Goal: Task Accomplishment & Management: Complete application form

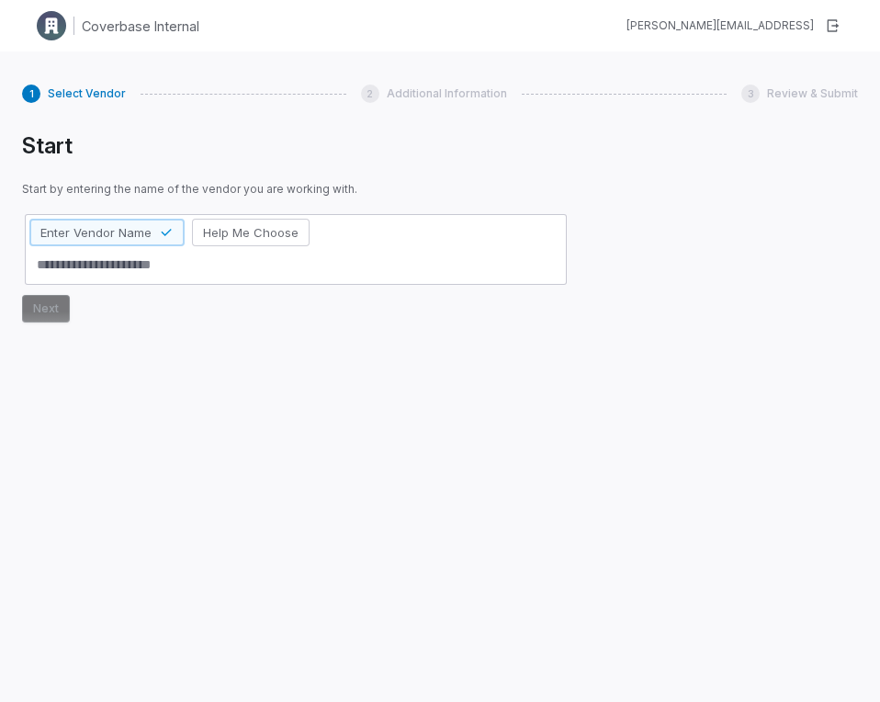
click at [344, 18] on div "Coverbase Internal [PERSON_NAME][EMAIL_ADDRESS]" at bounding box center [440, 25] width 880 height 51
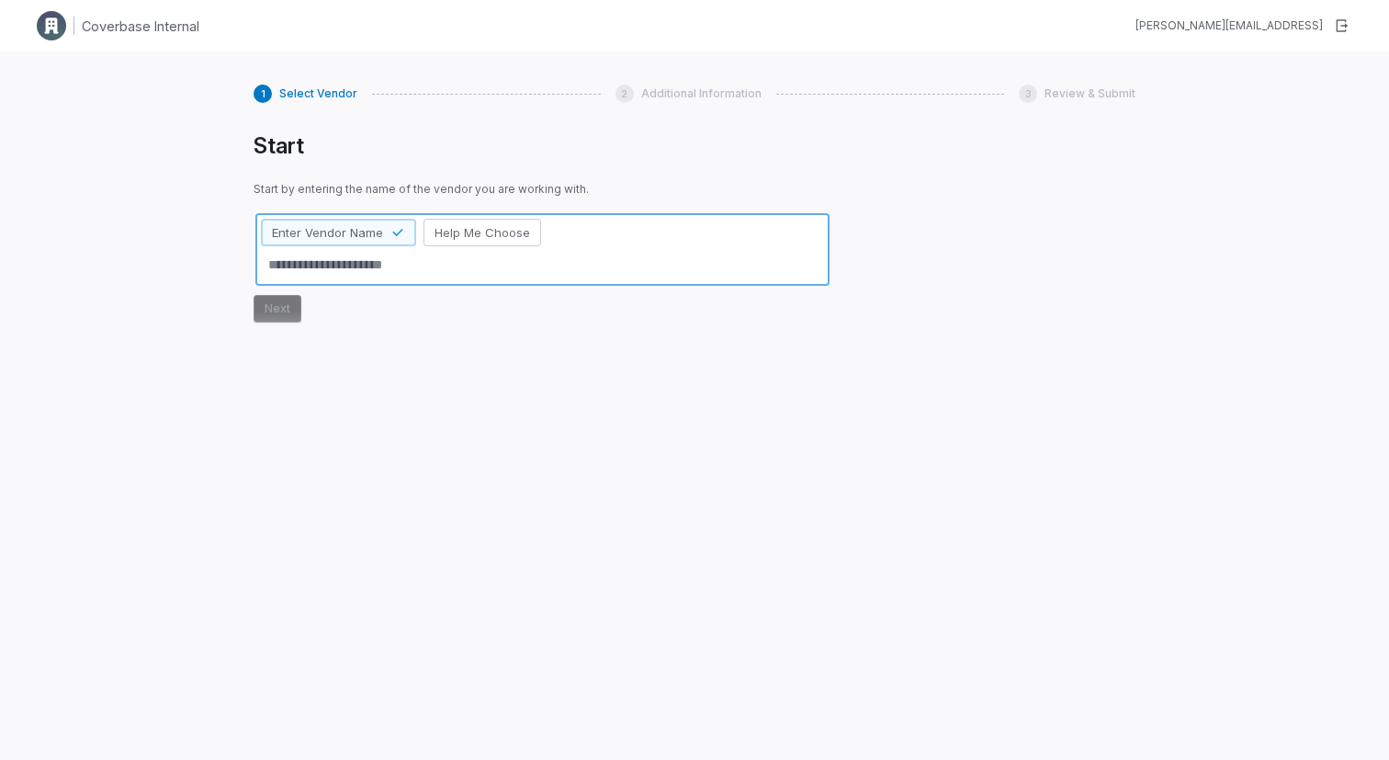
click at [308, 272] on textarea at bounding box center [542, 265] width 563 height 30
type textarea "*"
type textarea "**"
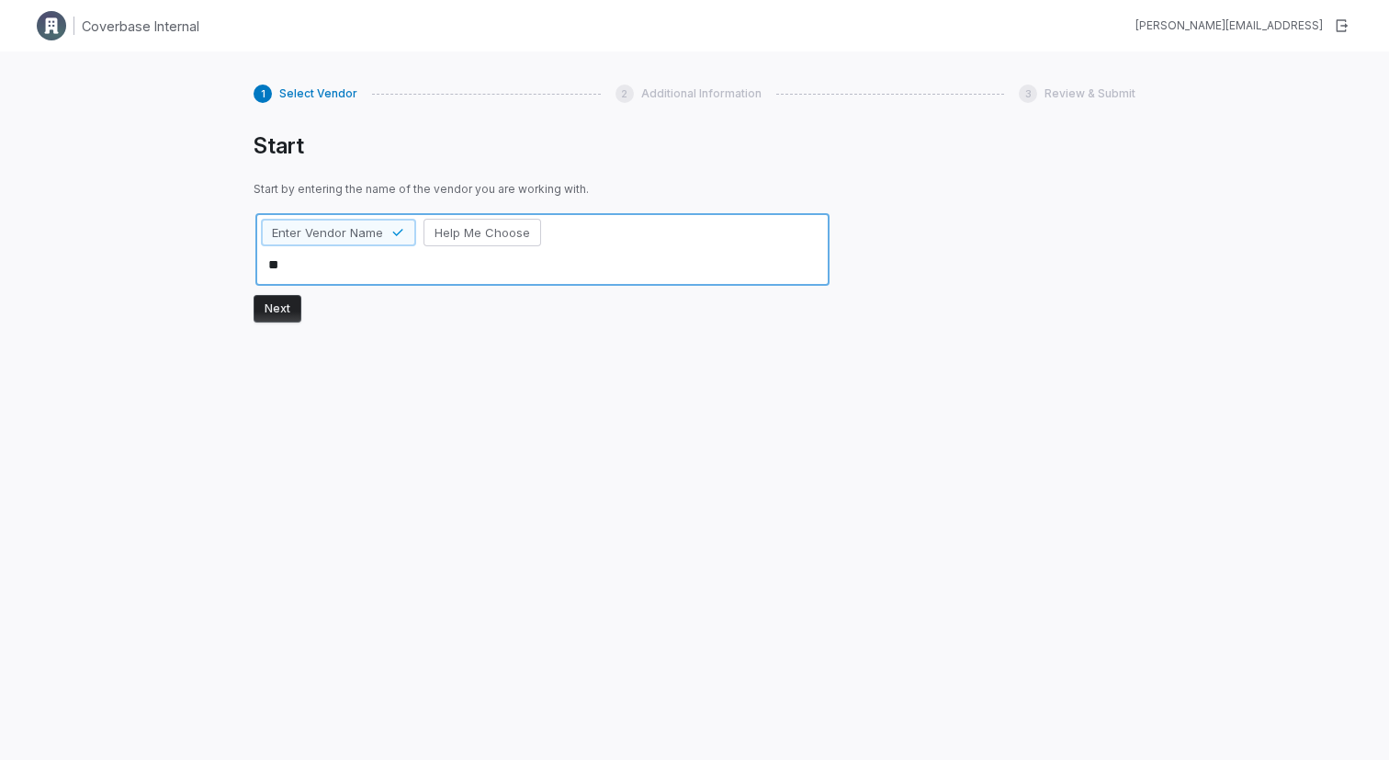
type textarea "*"
type textarea "***"
type textarea "*"
type textarea "*****"
type textarea "*"
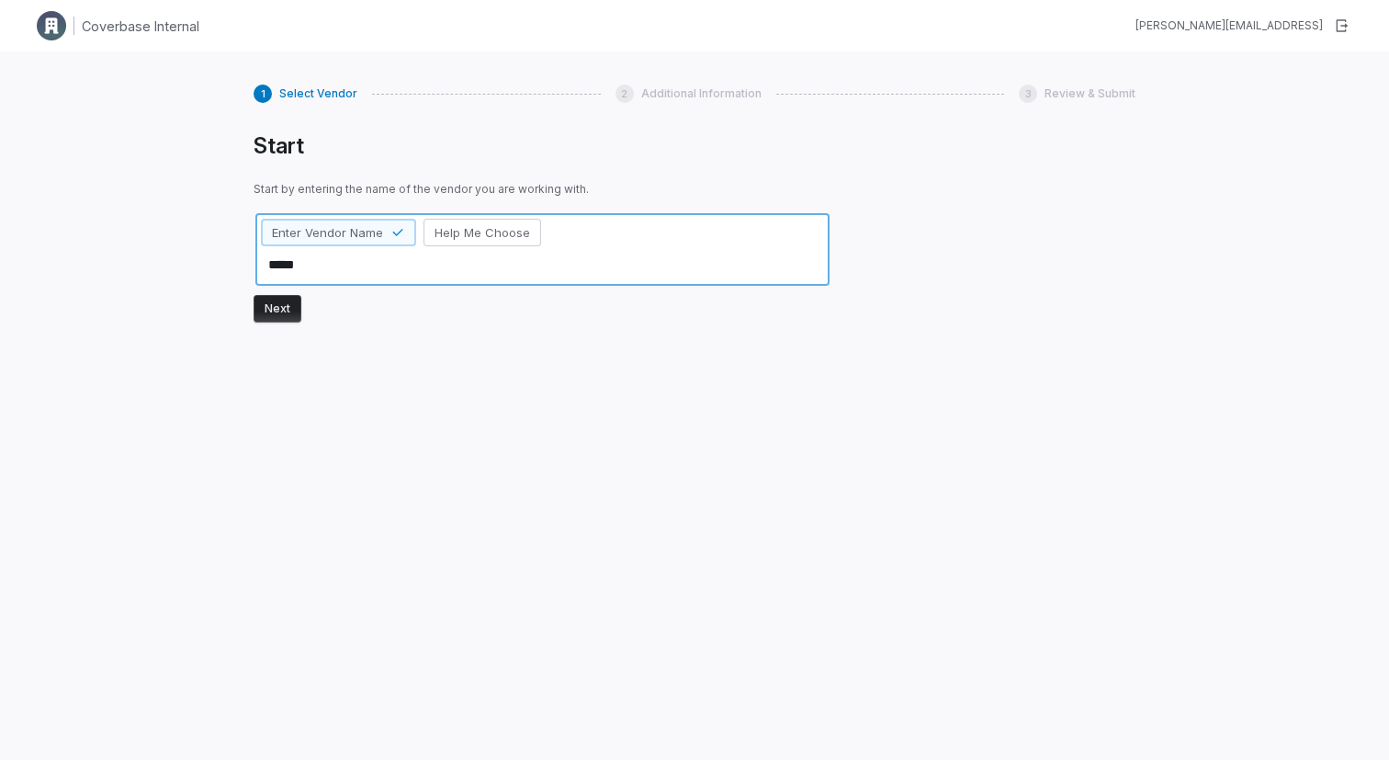
type textarea "******"
type textarea "*"
type textarea "*******"
click at [277, 311] on button "Next" at bounding box center [278, 309] width 48 height 28
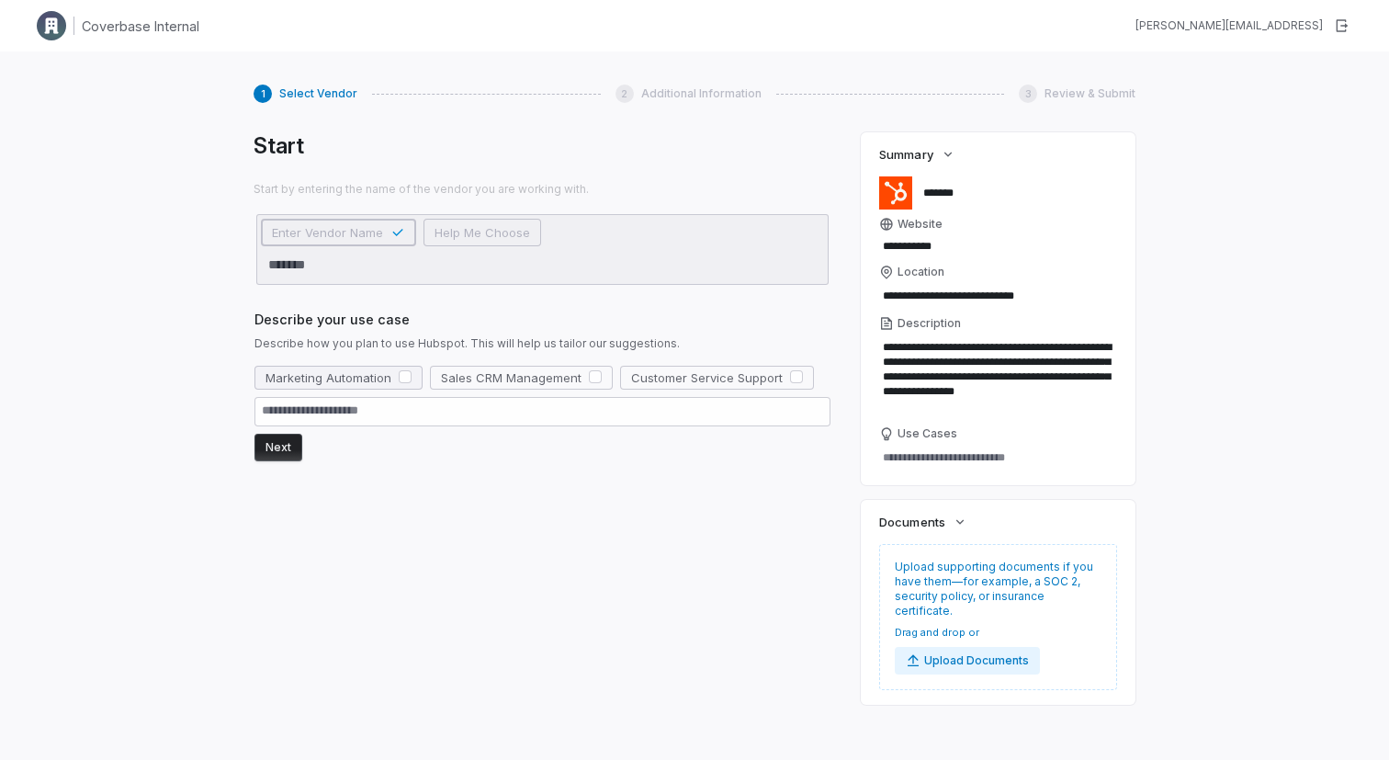
click at [403, 379] on button "button" at bounding box center [405, 376] width 13 height 13
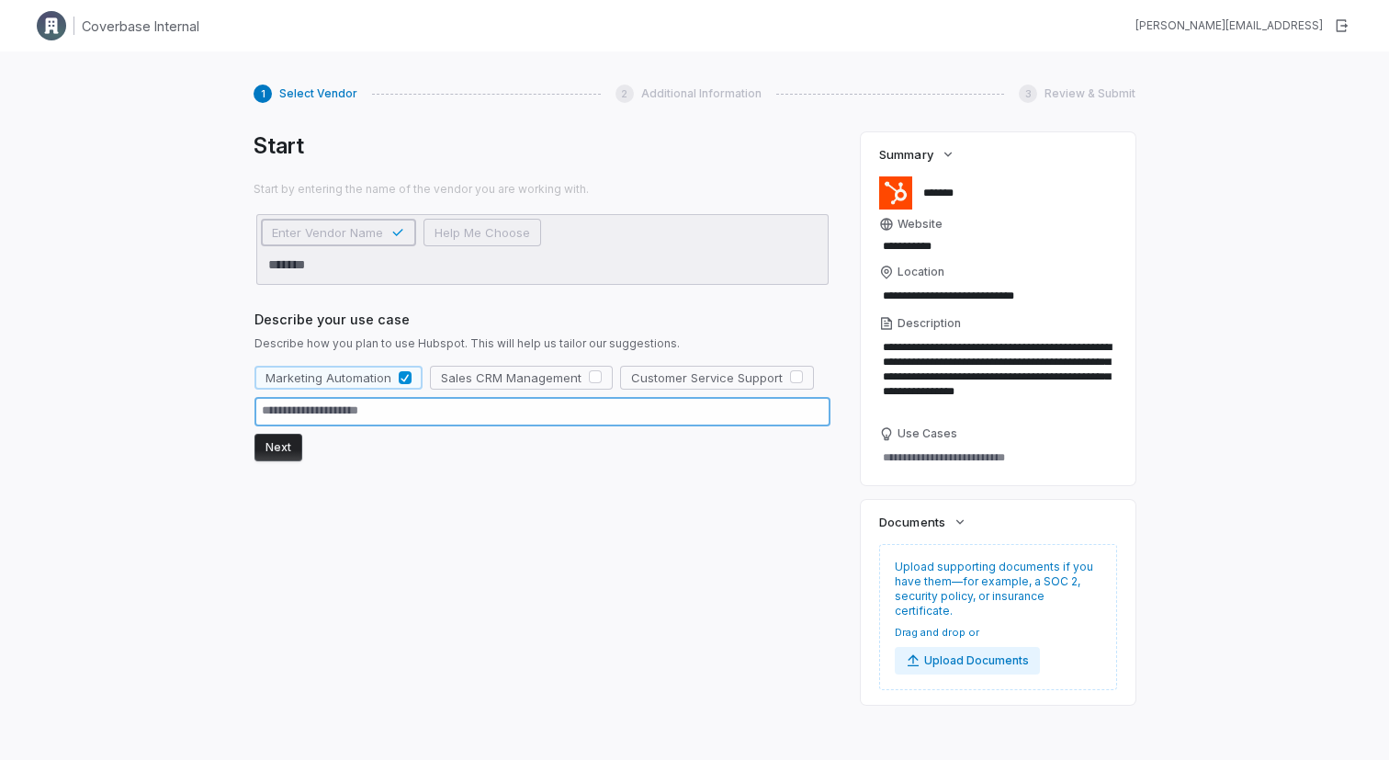
click at [380, 423] on textarea at bounding box center [542, 411] width 576 height 29
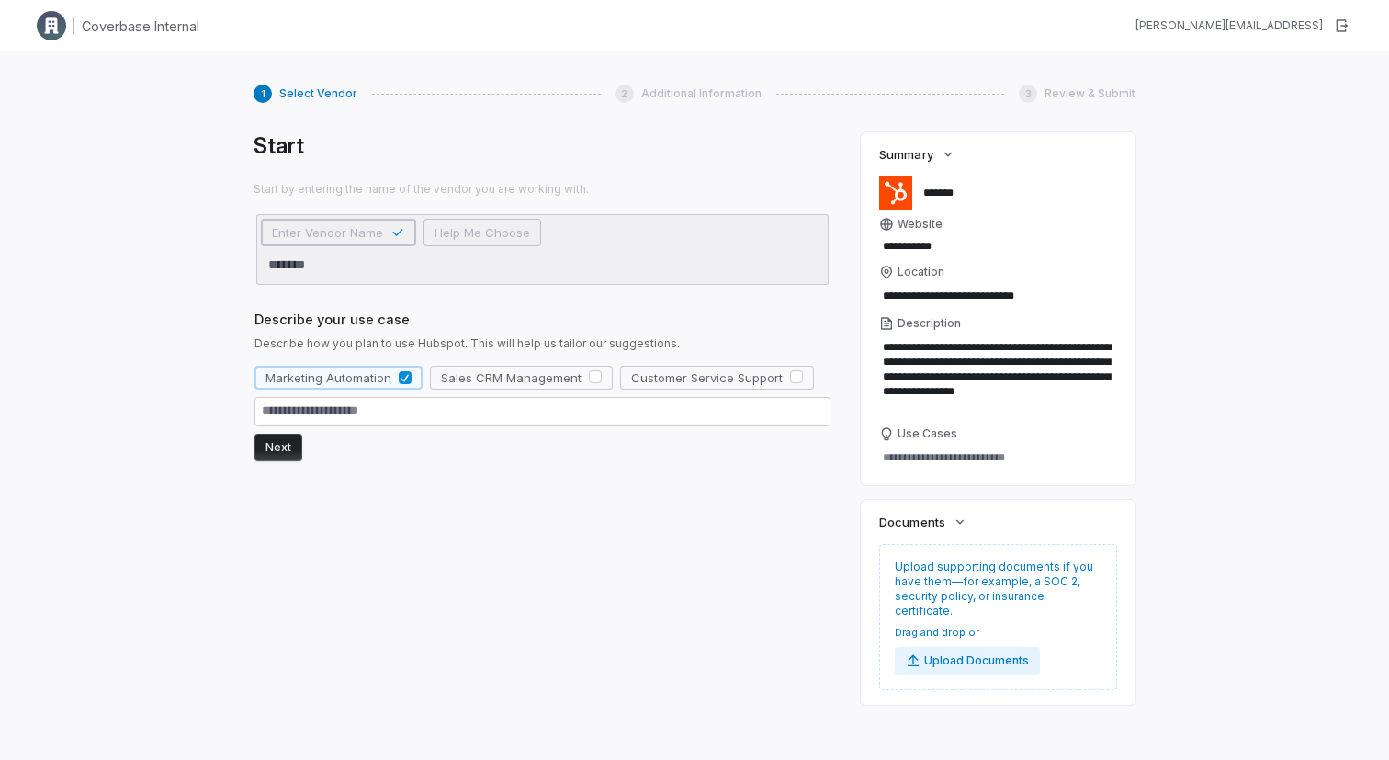
click at [270, 448] on button "Next" at bounding box center [278, 448] width 48 height 28
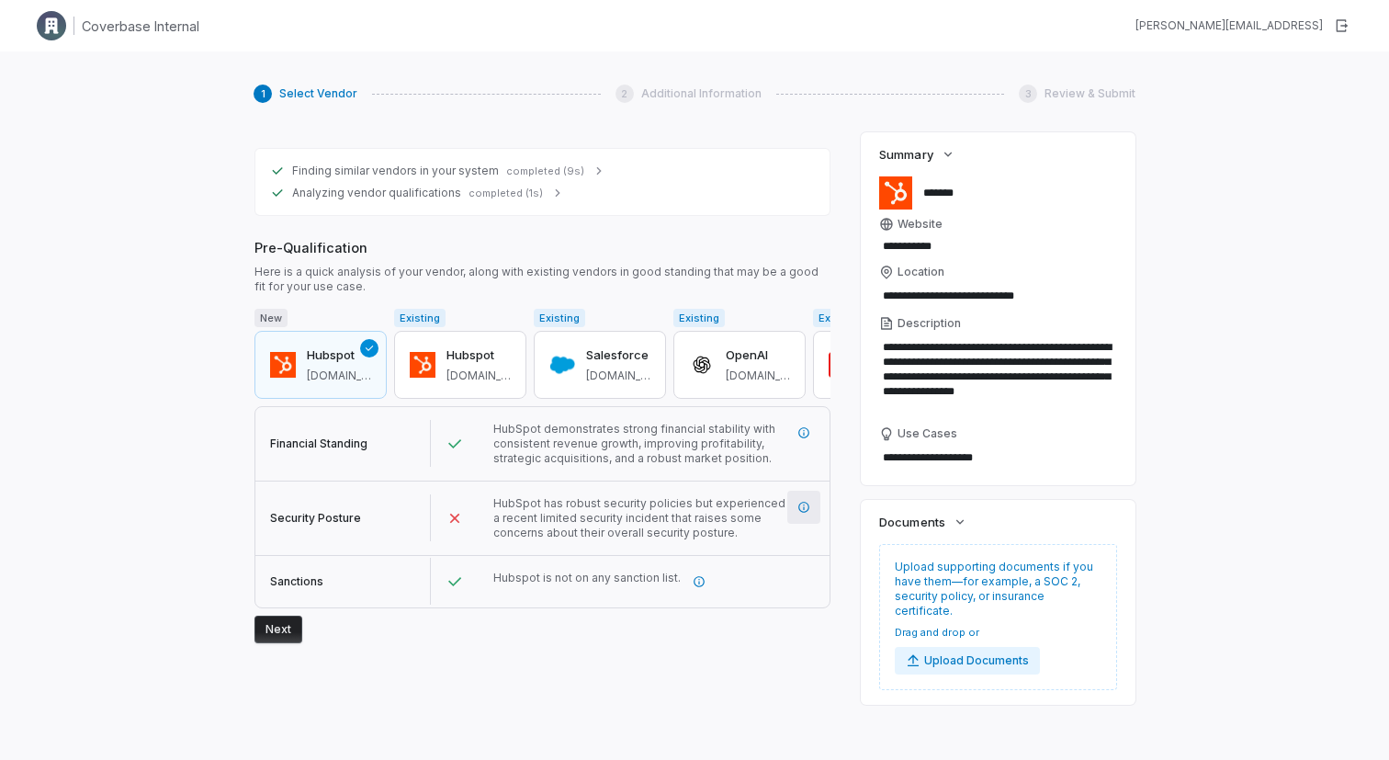
click at [801, 503] on icon "More information" at bounding box center [803, 507] width 13 height 13
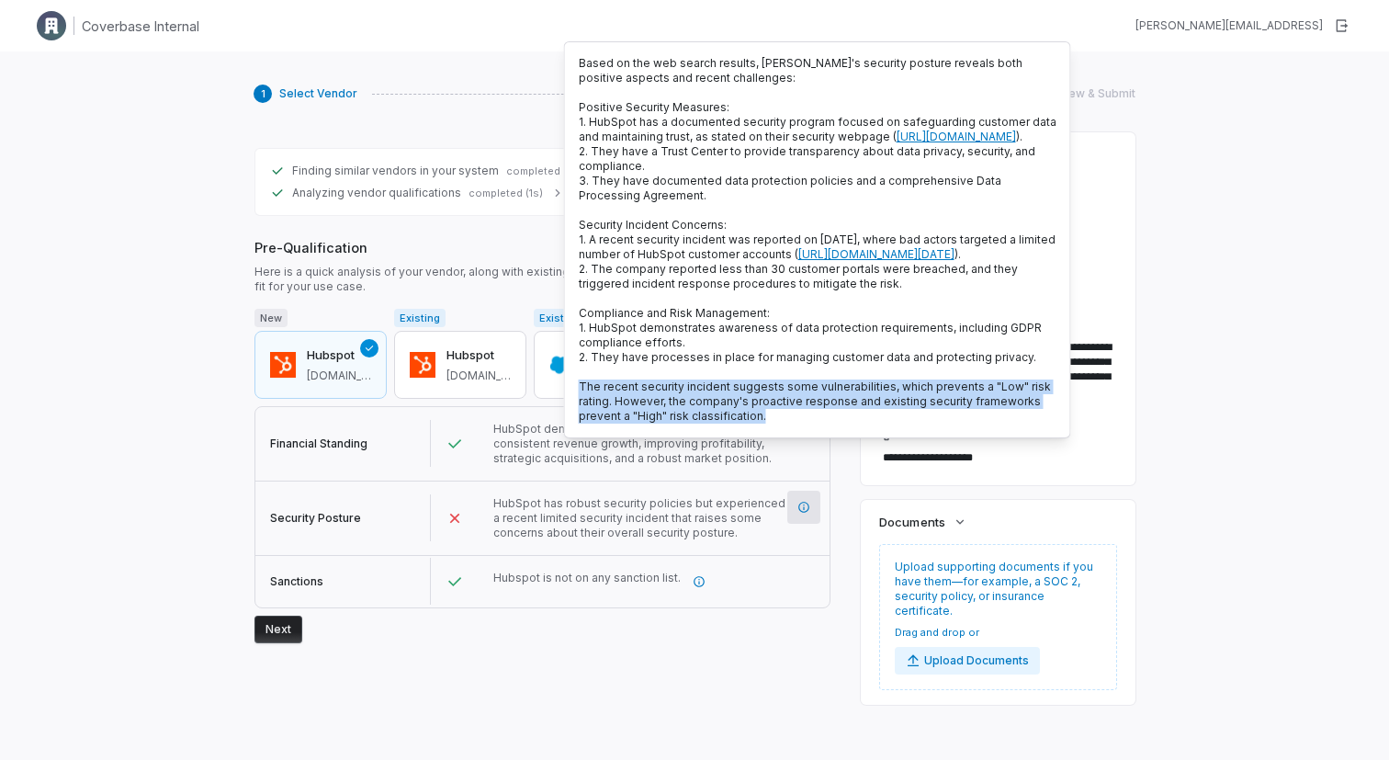
drag, startPoint x: 832, startPoint y: 465, endPoint x: 573, endPoint y: 425, distance: 262.1
click at [573, 425] on div "Based on the web search results, HubSpot's security posture reveals both positi…" at bounding box center [817, 239] width 507 height 397
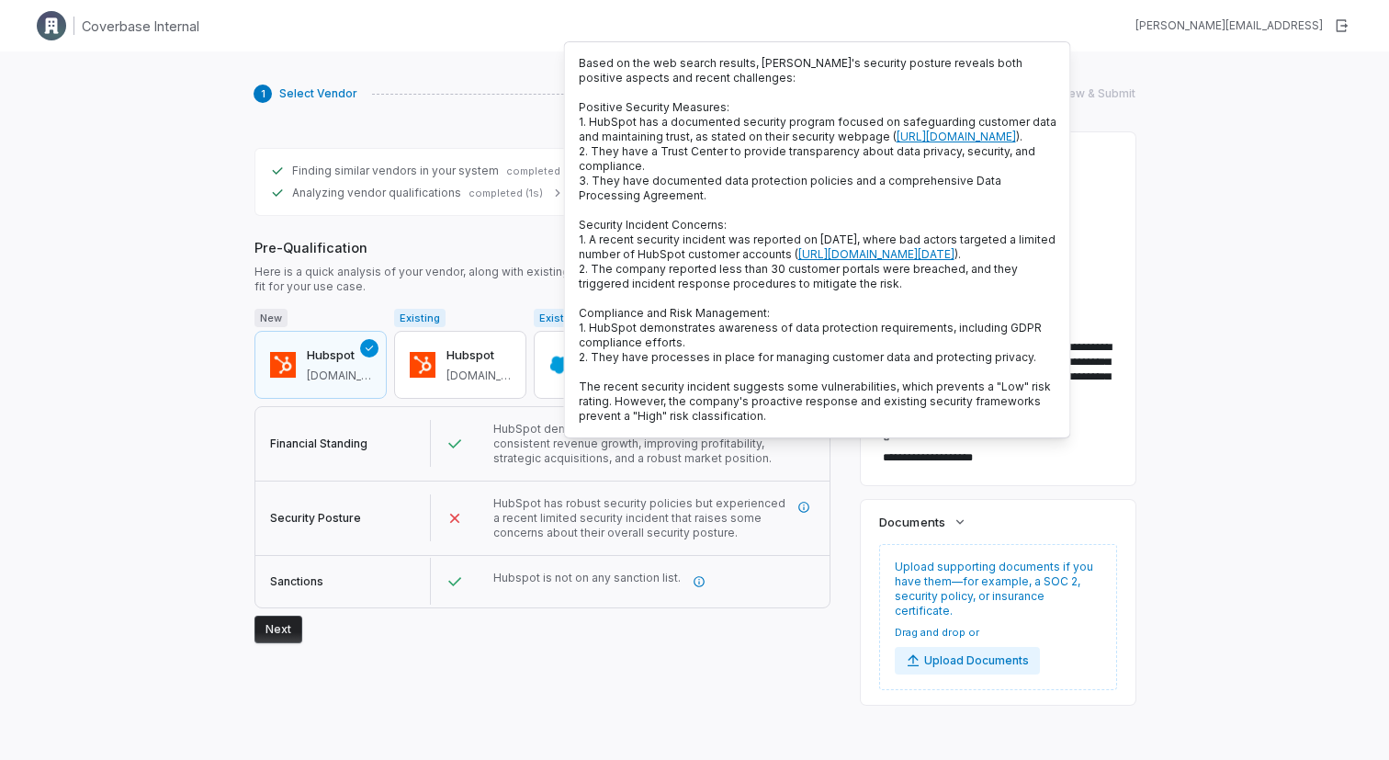
click at [204, 335] on div "**********" at bounding box center [694, 431] width 1389 height 760
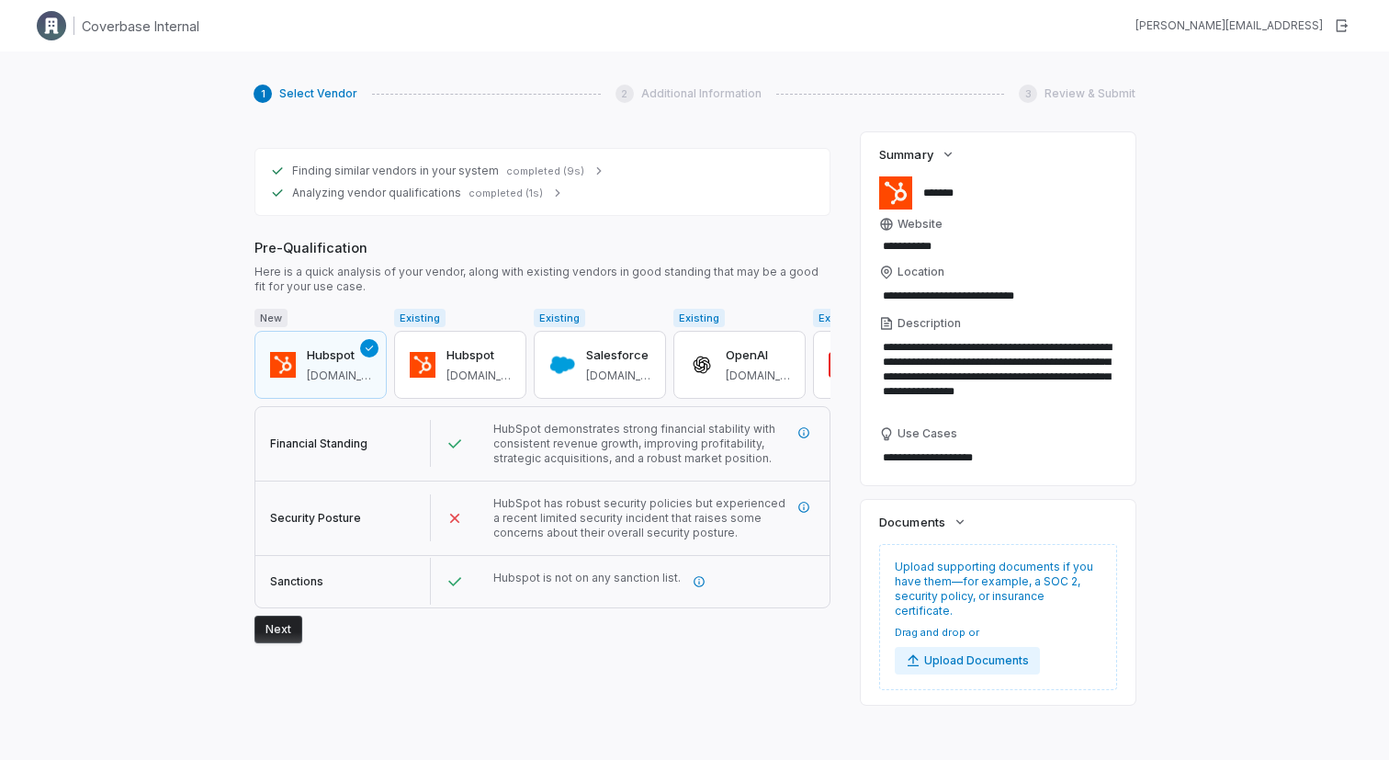
click at [277, 632] on button "Next" at bounding box center [278, 629] width 48 height 28
type textarea "*"
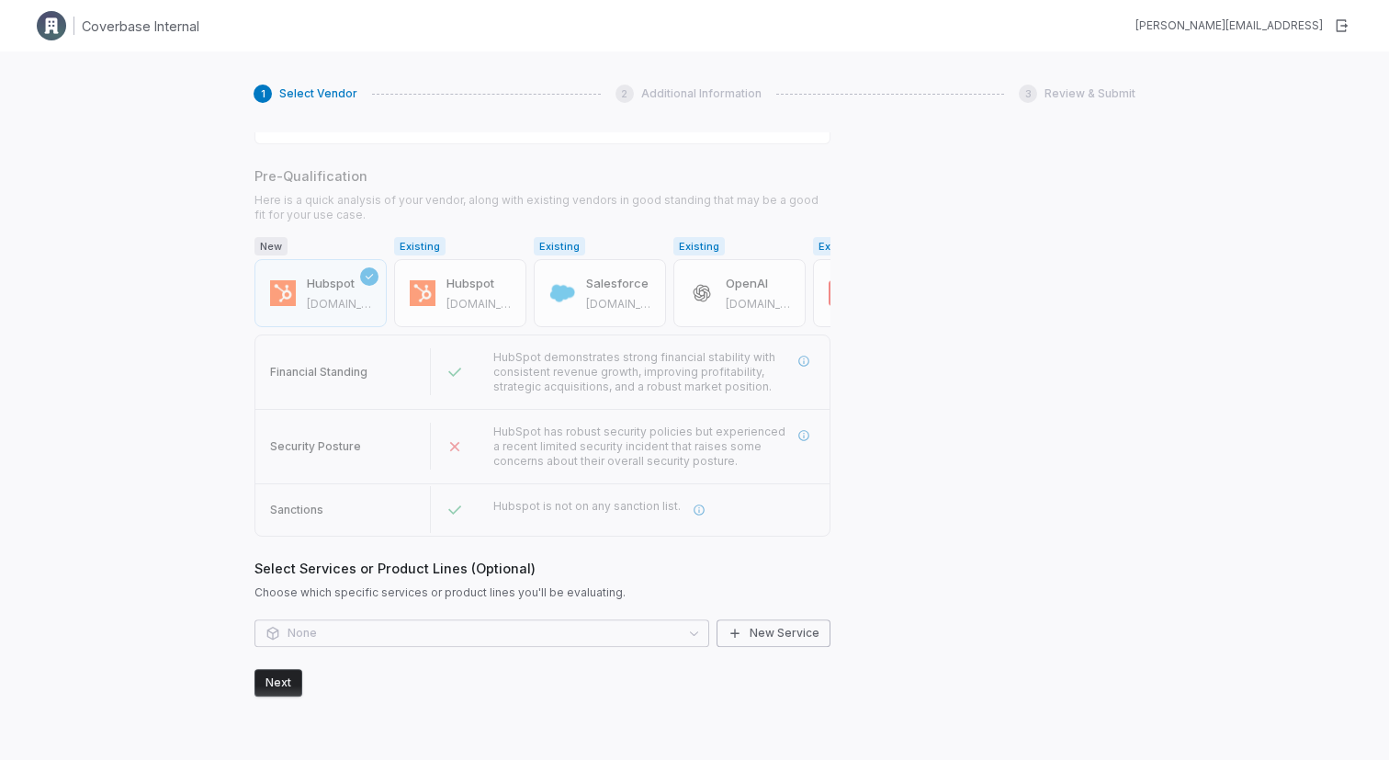
scroll to position [421, 0]
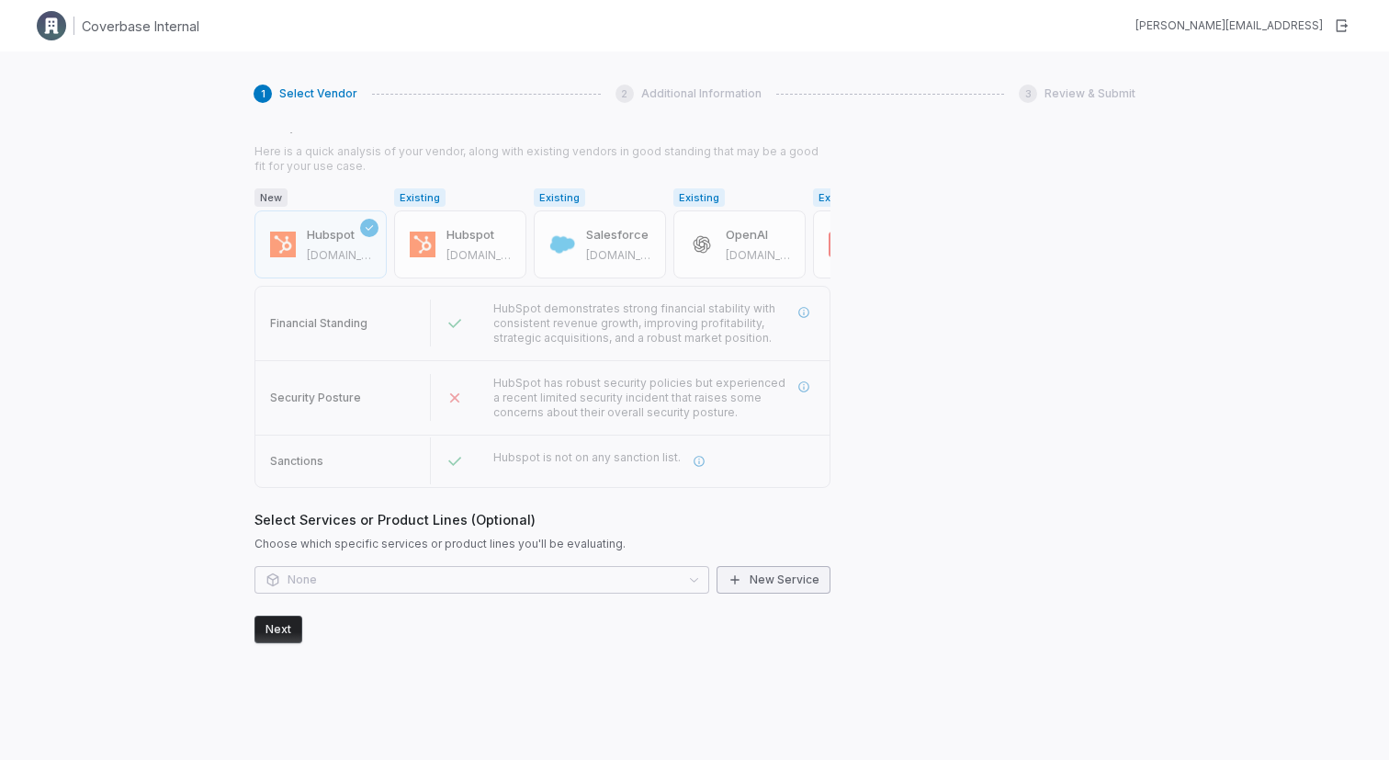
click at [778, 570] on button "New Service" at bounding box center [774, 580] width 114 height 28
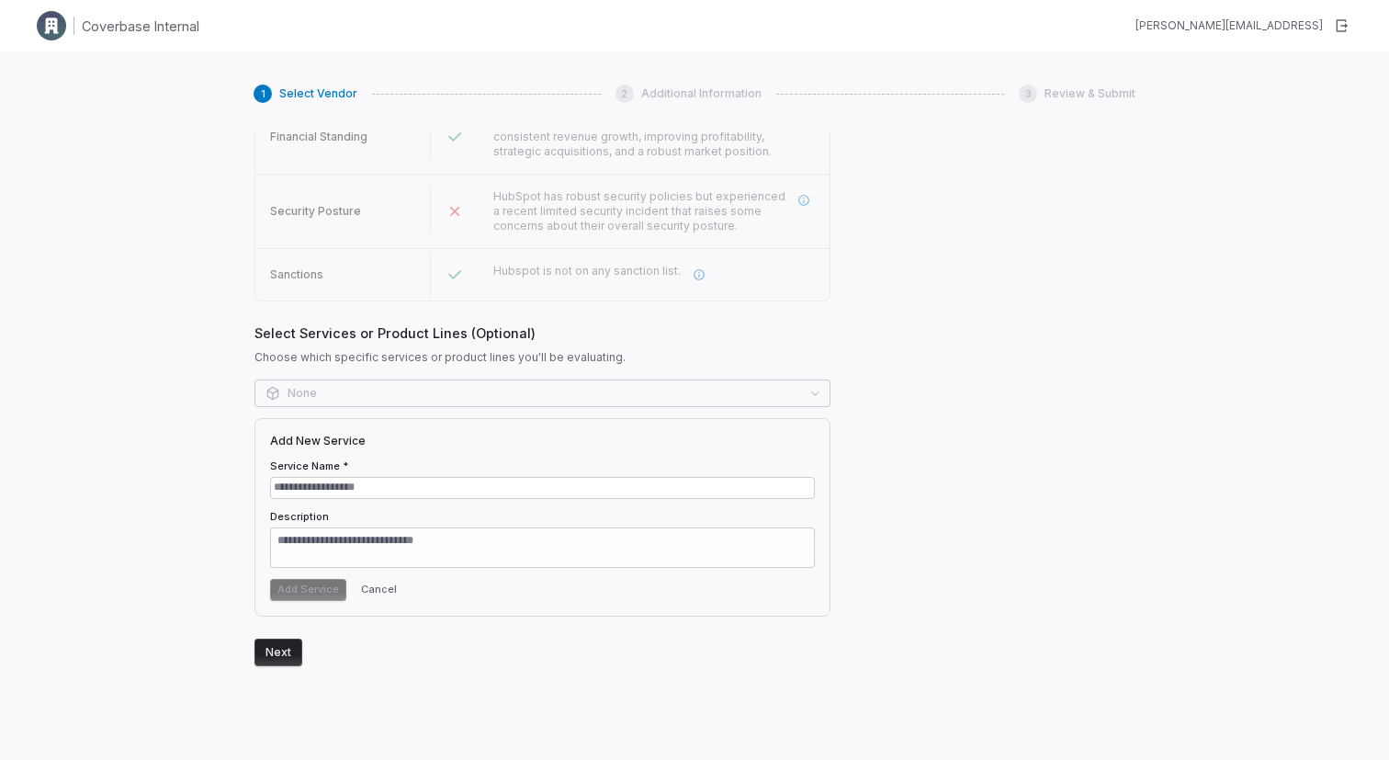
scroll to position [630, 0]
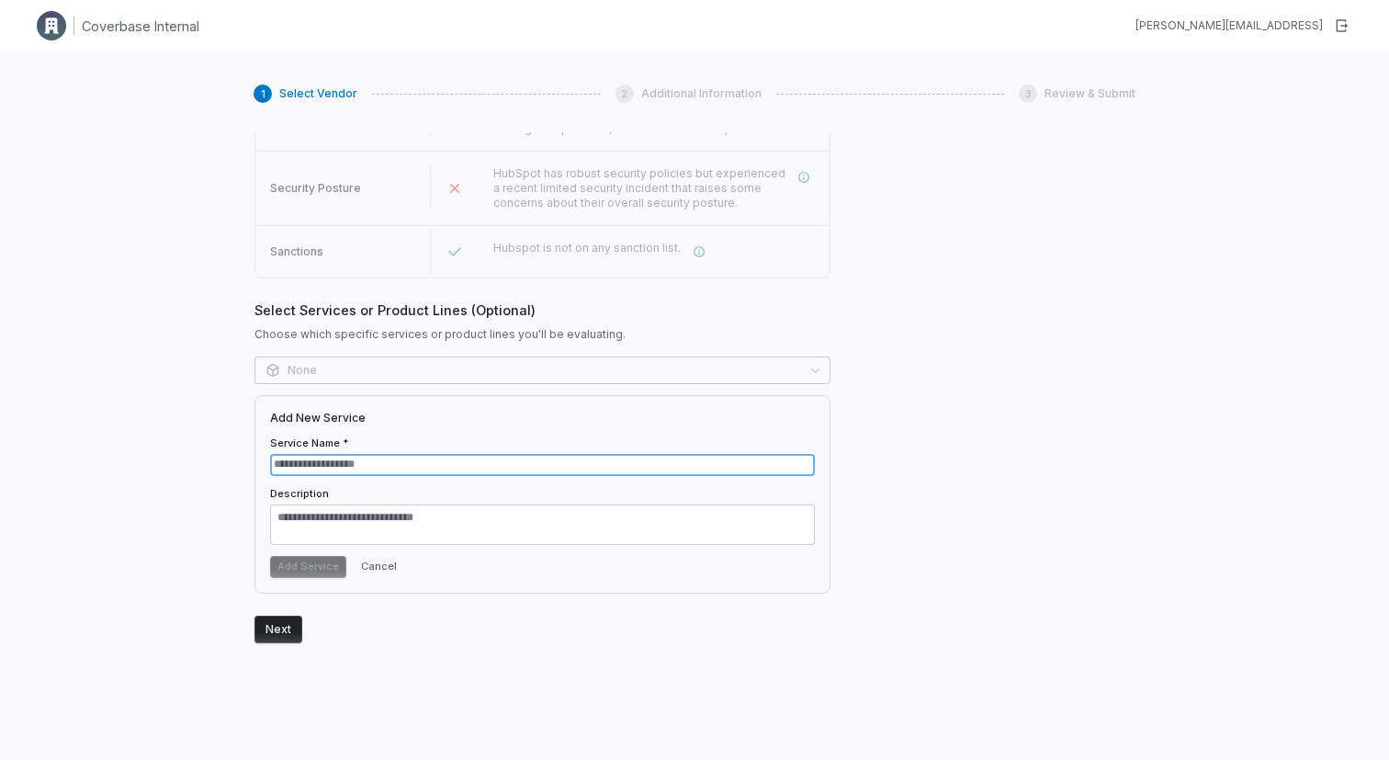
click at [321, 463] on input "Service Name *" at bounding box center [542, 465] width 545 height 22
type input "***"
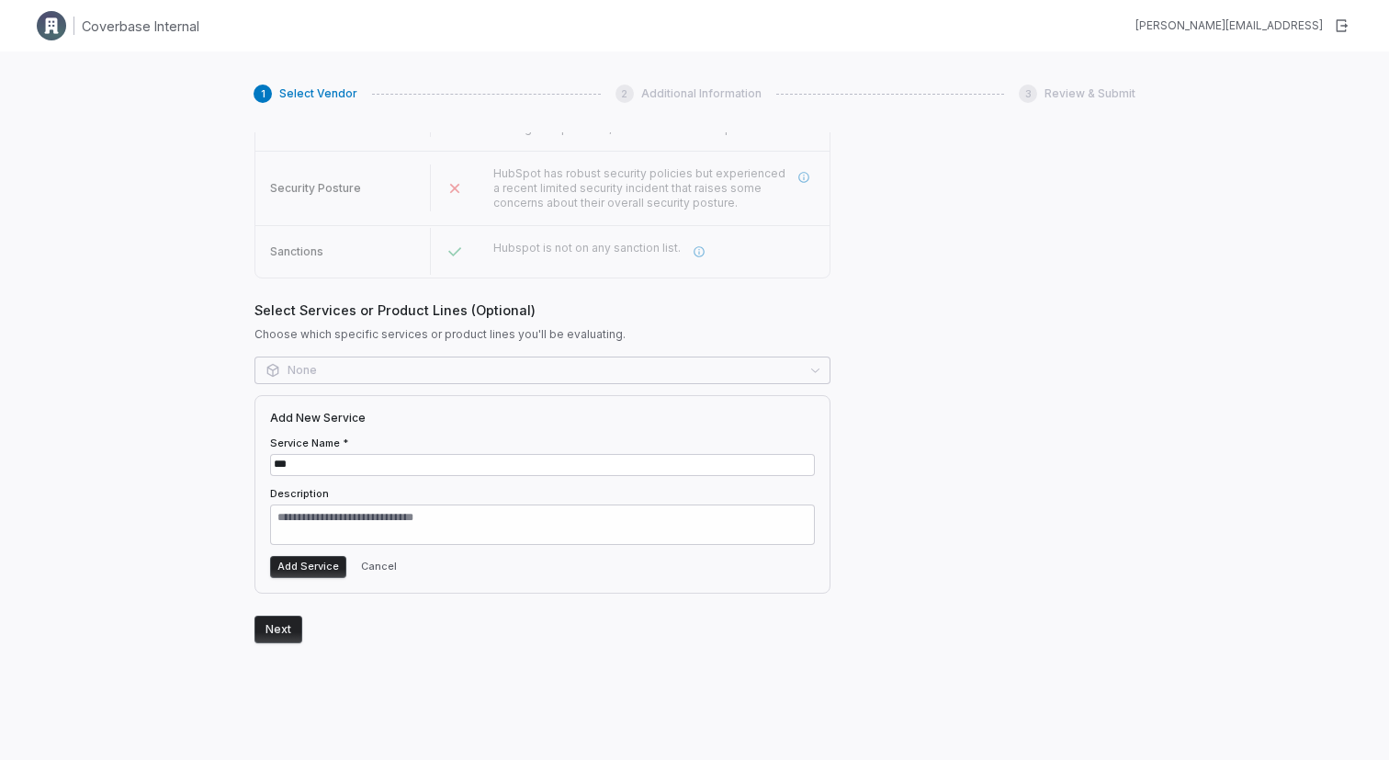
click at [300, 562] on button "Add Service" at bounding box center [308, 567] width 76 height 22
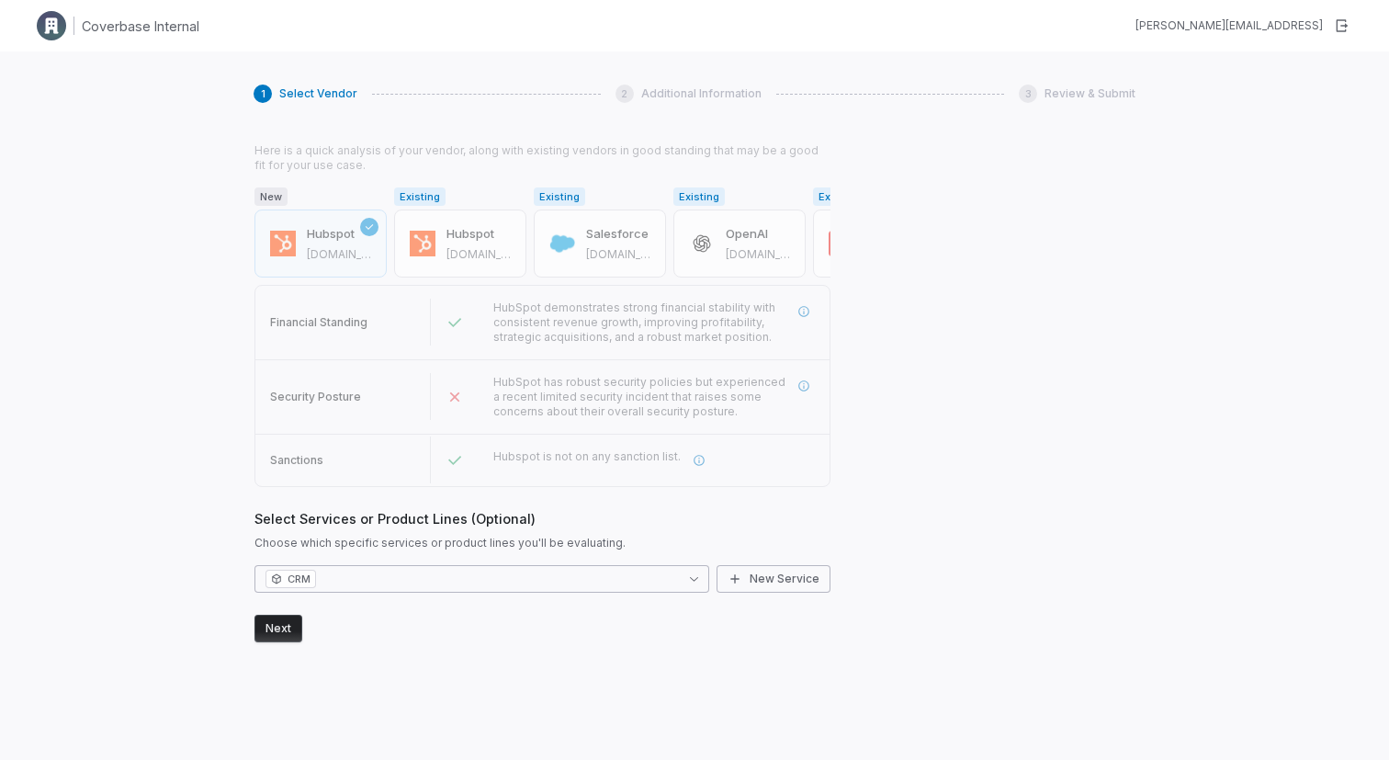
scroll to position [421, 0]
click at [277, 634] on button "Next" at bounding box center [278, 629] width 48 height 28
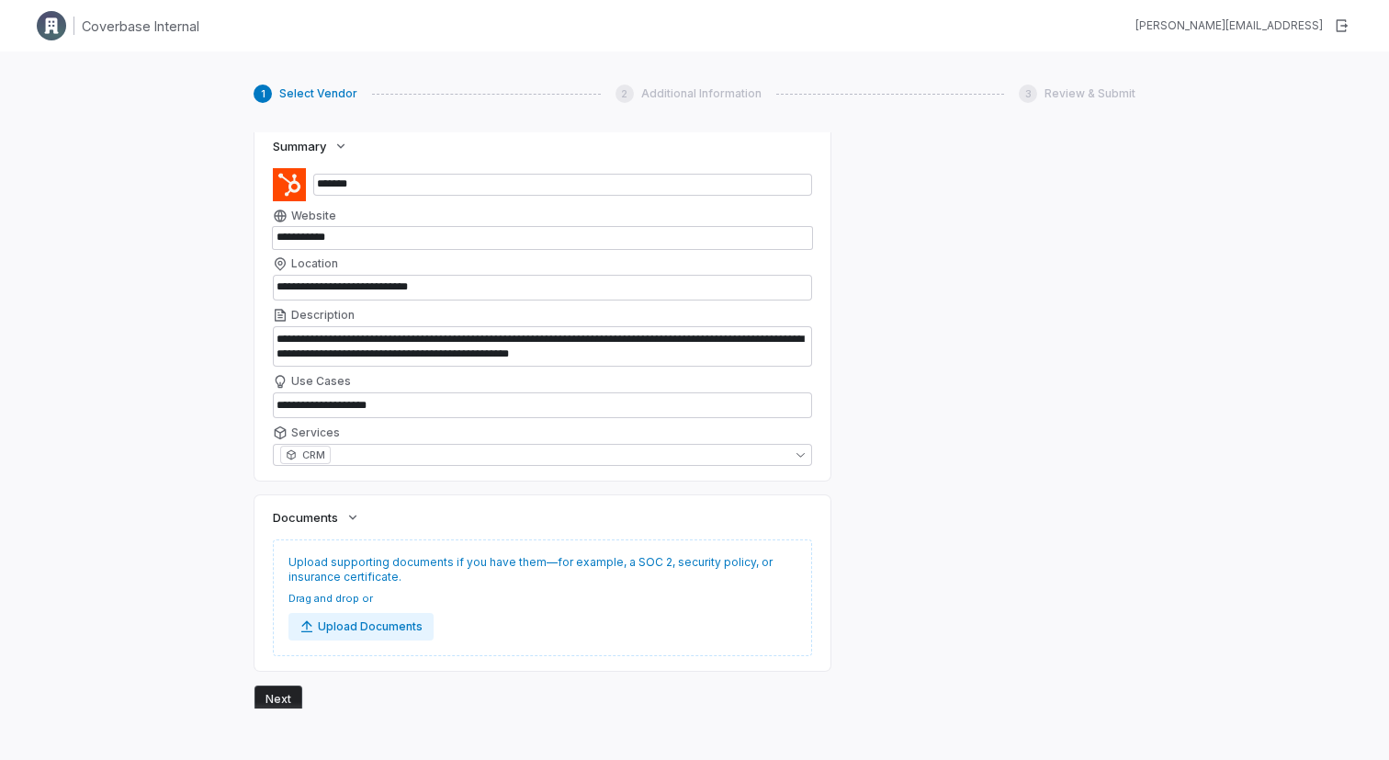
scroll to position [1067, 0]
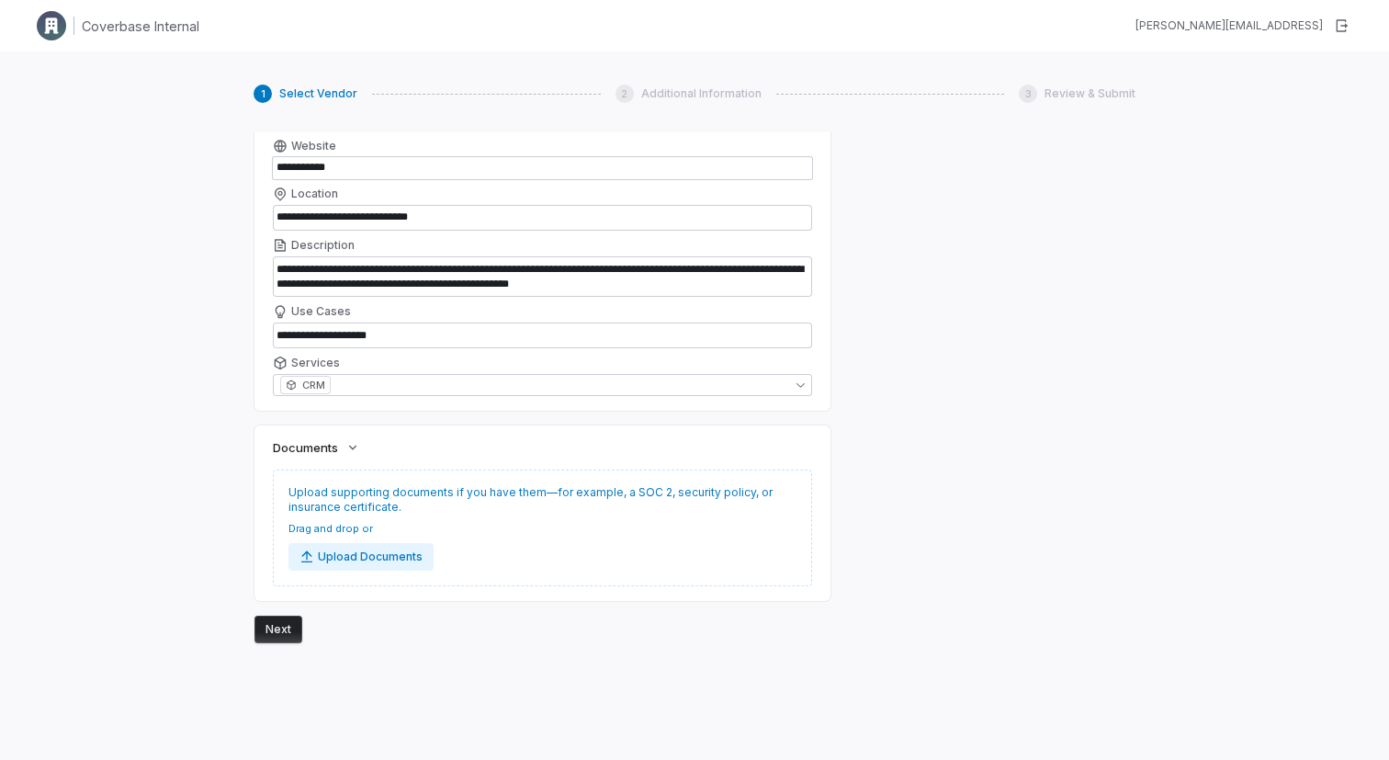
click at [281, 631] on button "Next" at bounding box center [278, 629] width 48 height 28
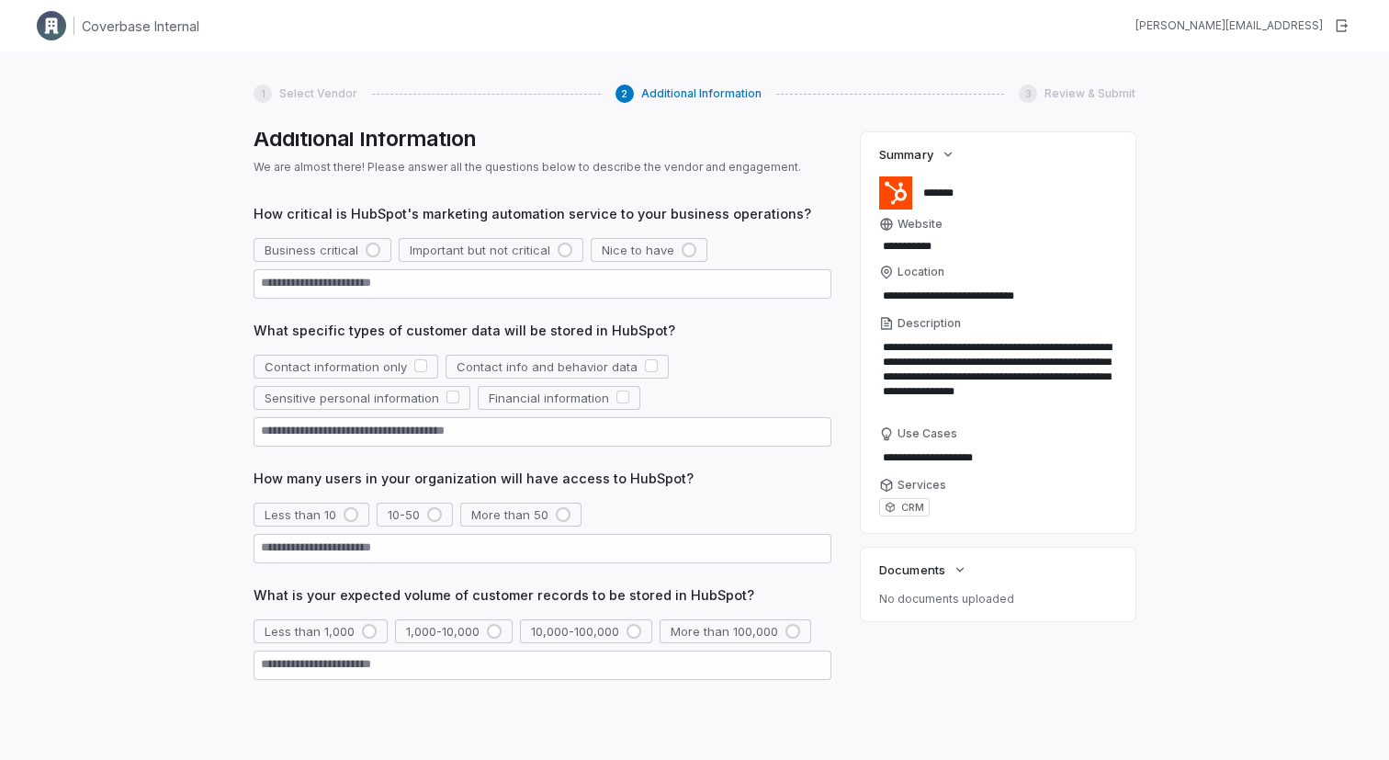
scroll to position [76, 0]
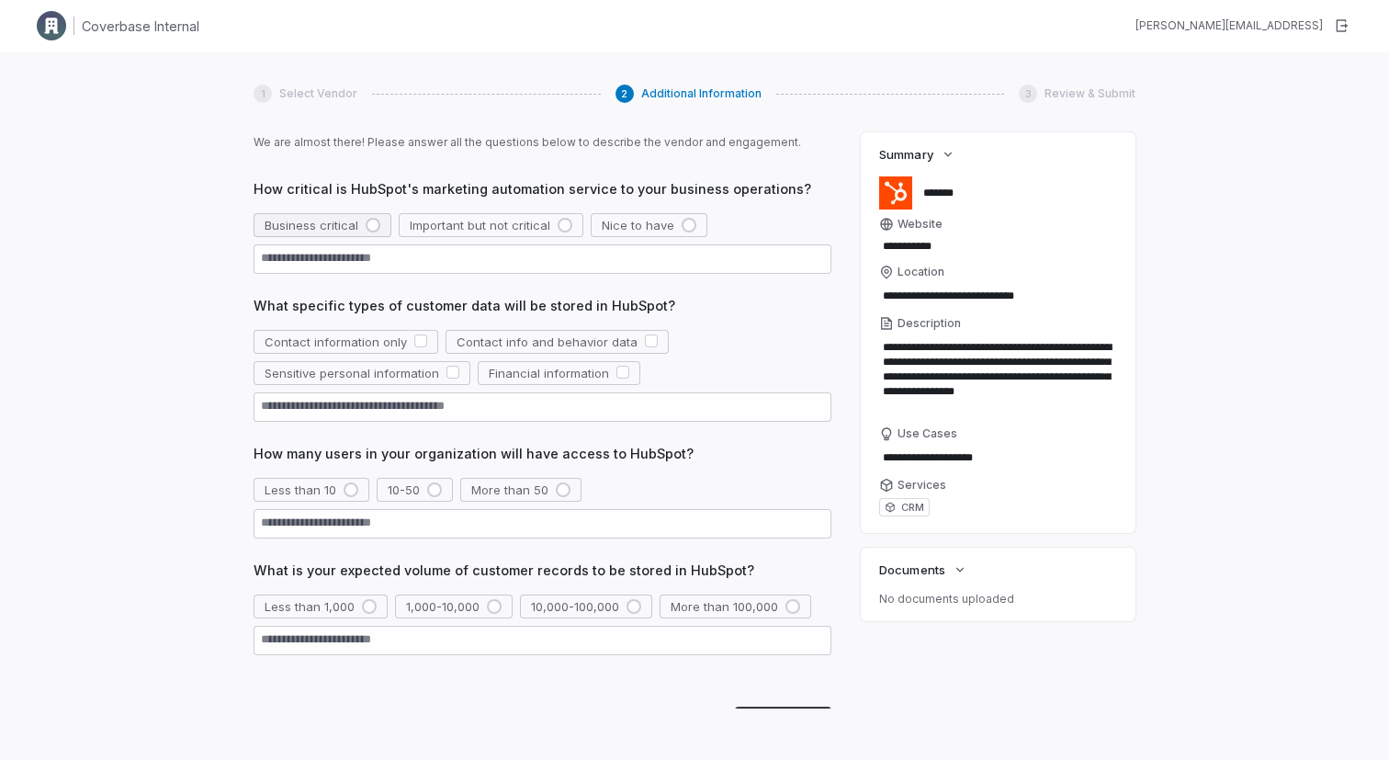
click at [375, 226] on div "button" at bounding box center [373, 225] width 15 height 15
click at [645, 338] on button "button" at bounding box center [651, 340] width 13 height 13
click at [434, 485] on div "button" at bounding box center [434, 489] width 15 height 15
click at [491, 605] on div "button" at bounding box center [494, 606] width 15 height 15
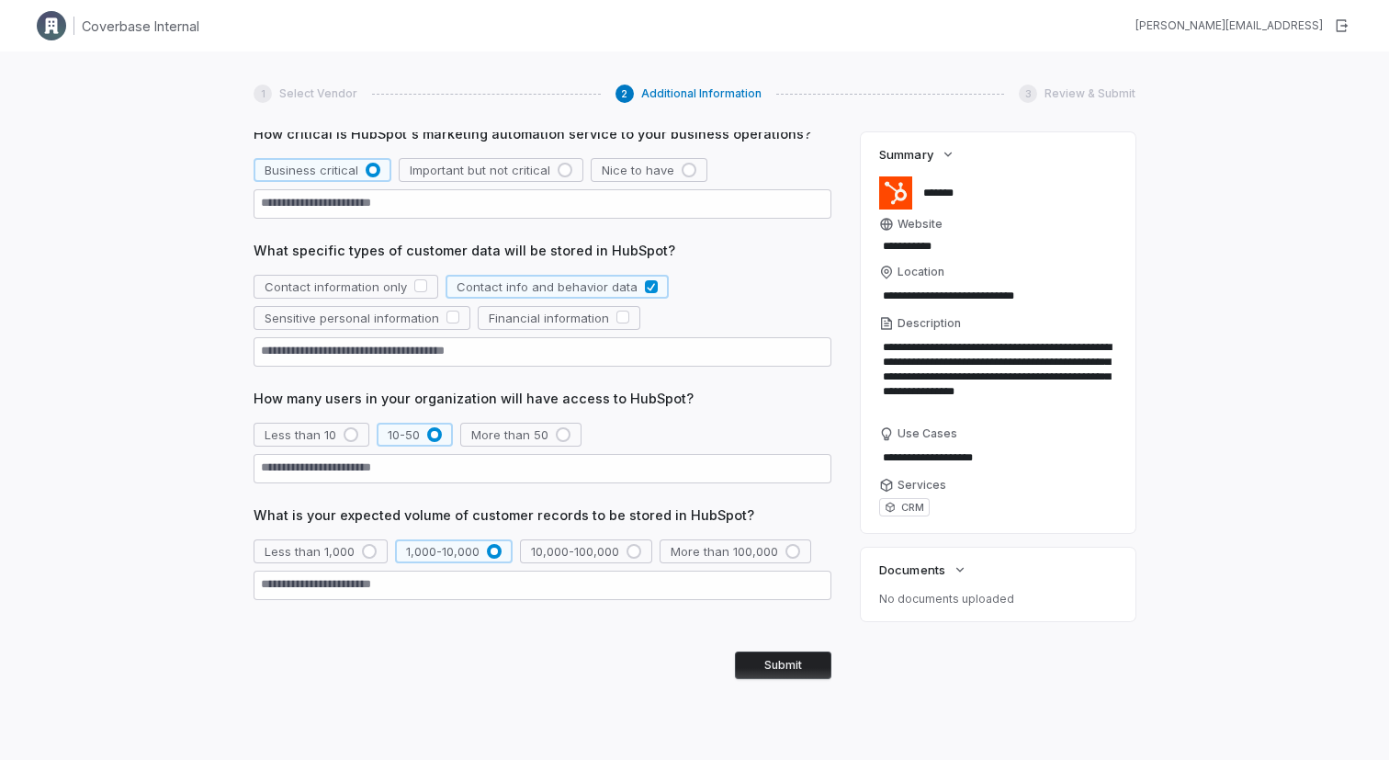
click at [775, 666] on button "Submit" at bounding box center [783, 665] width 96 height 28
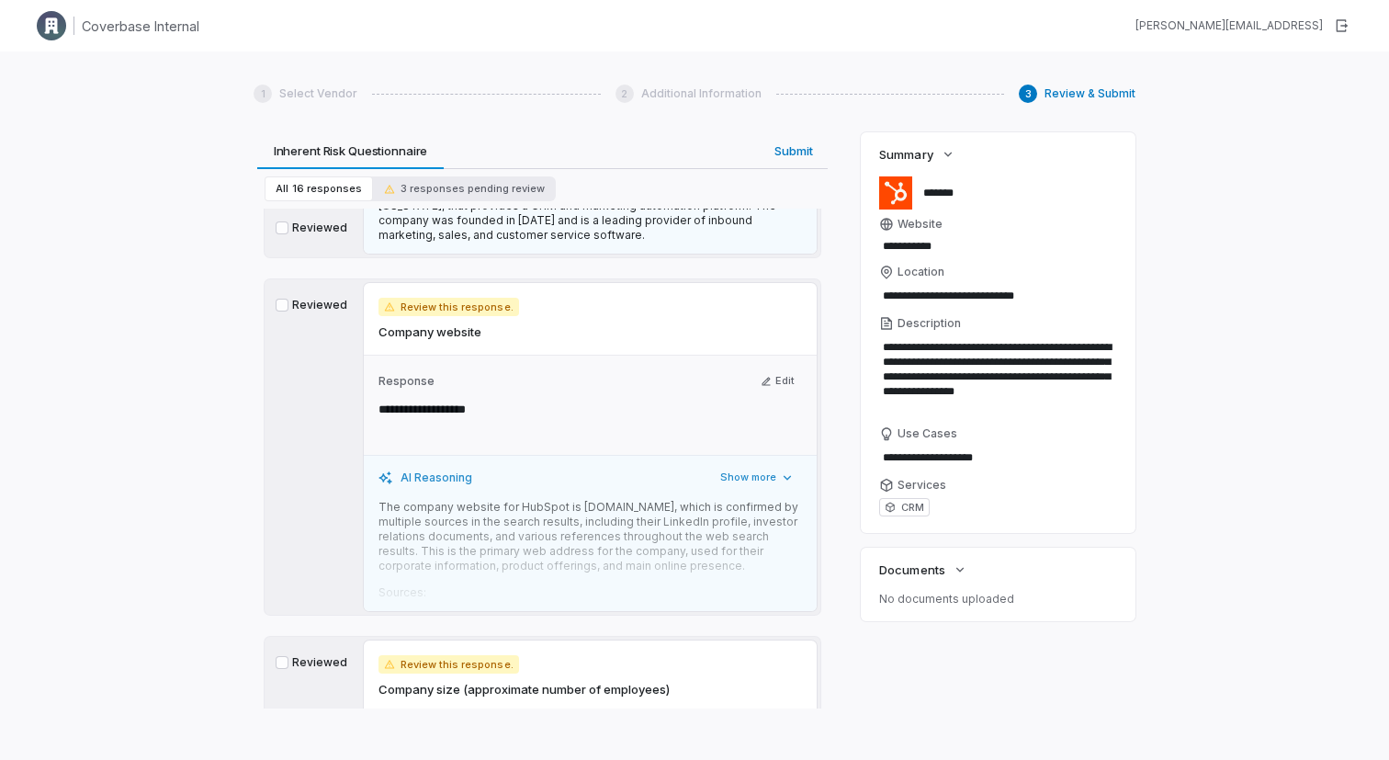
scroll to position [717, 0]
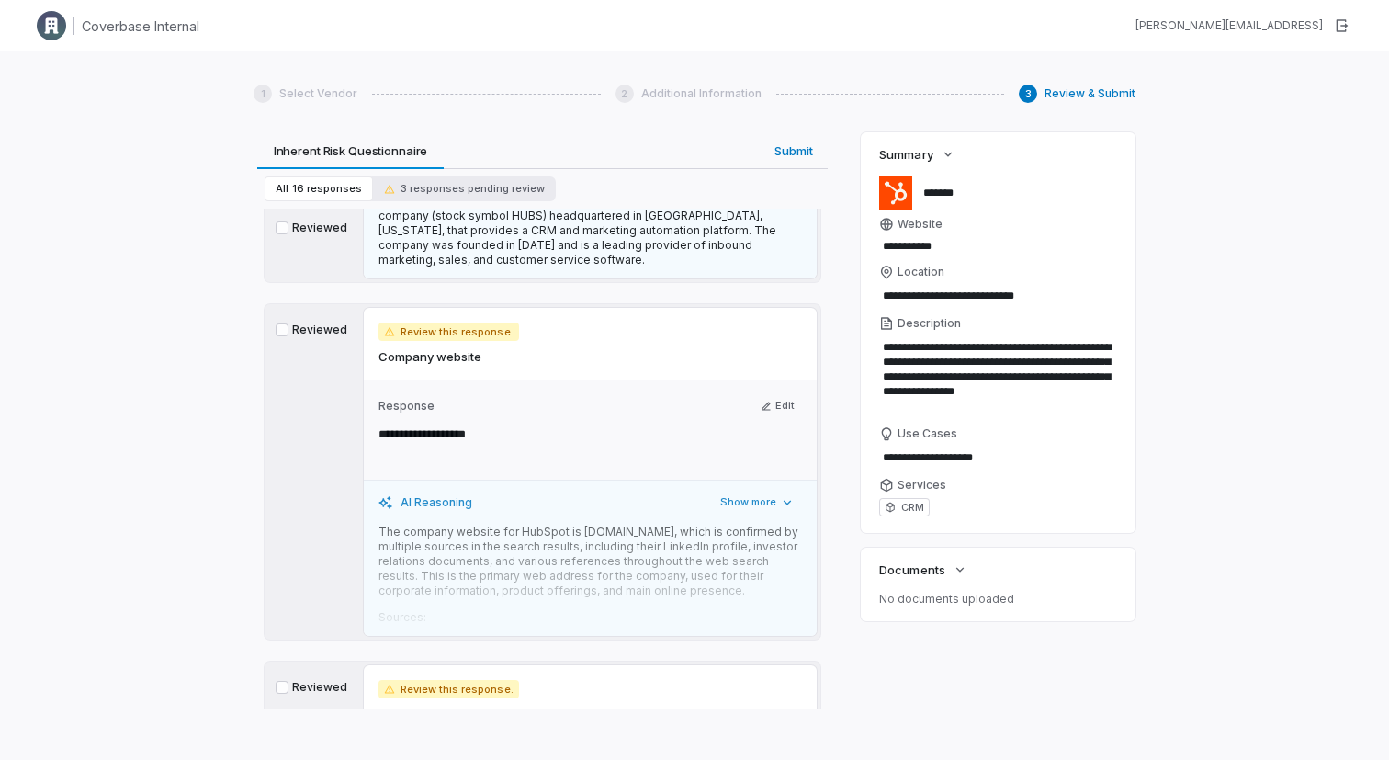
type textarea "*"
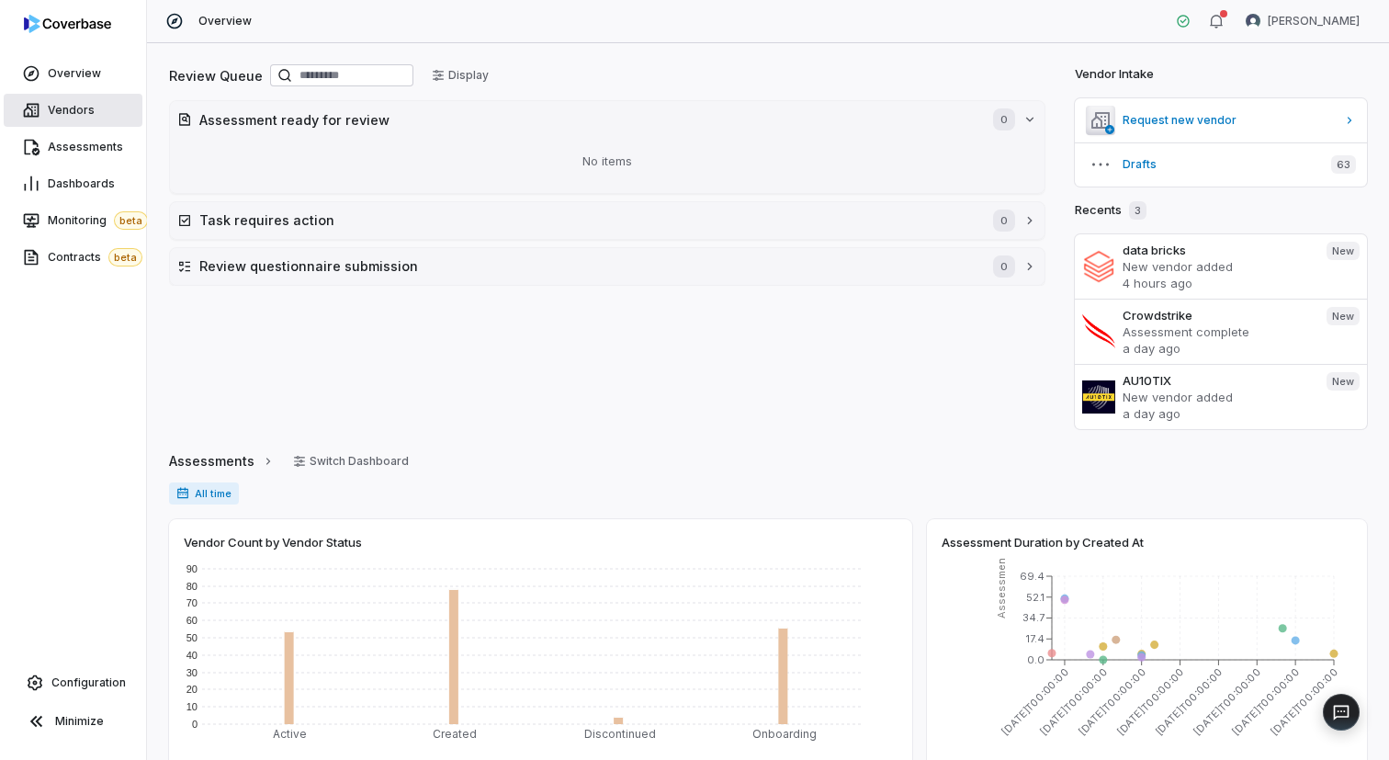
click at [78, 115] on span "Vendors" at bounding box center [71, 110] width 47 height 15
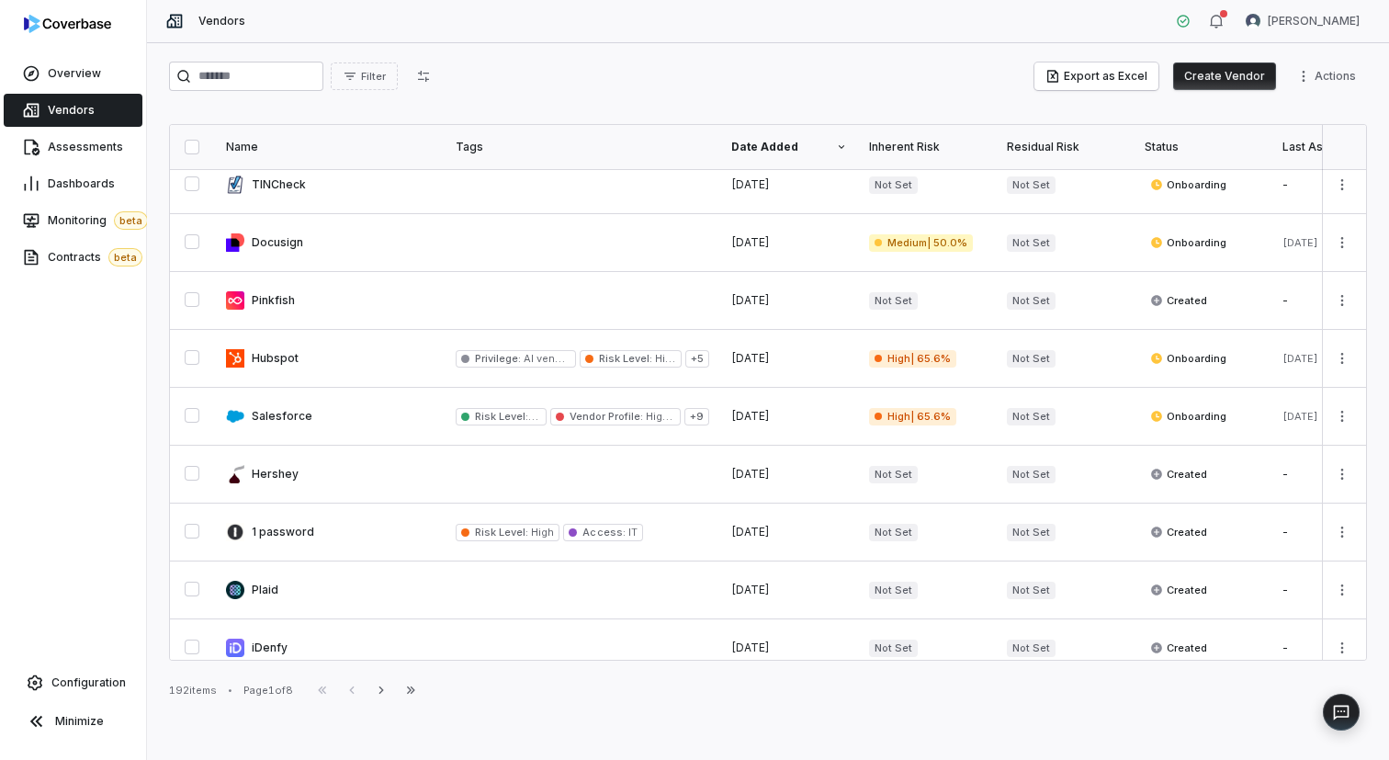
scroll to position [374, 0]
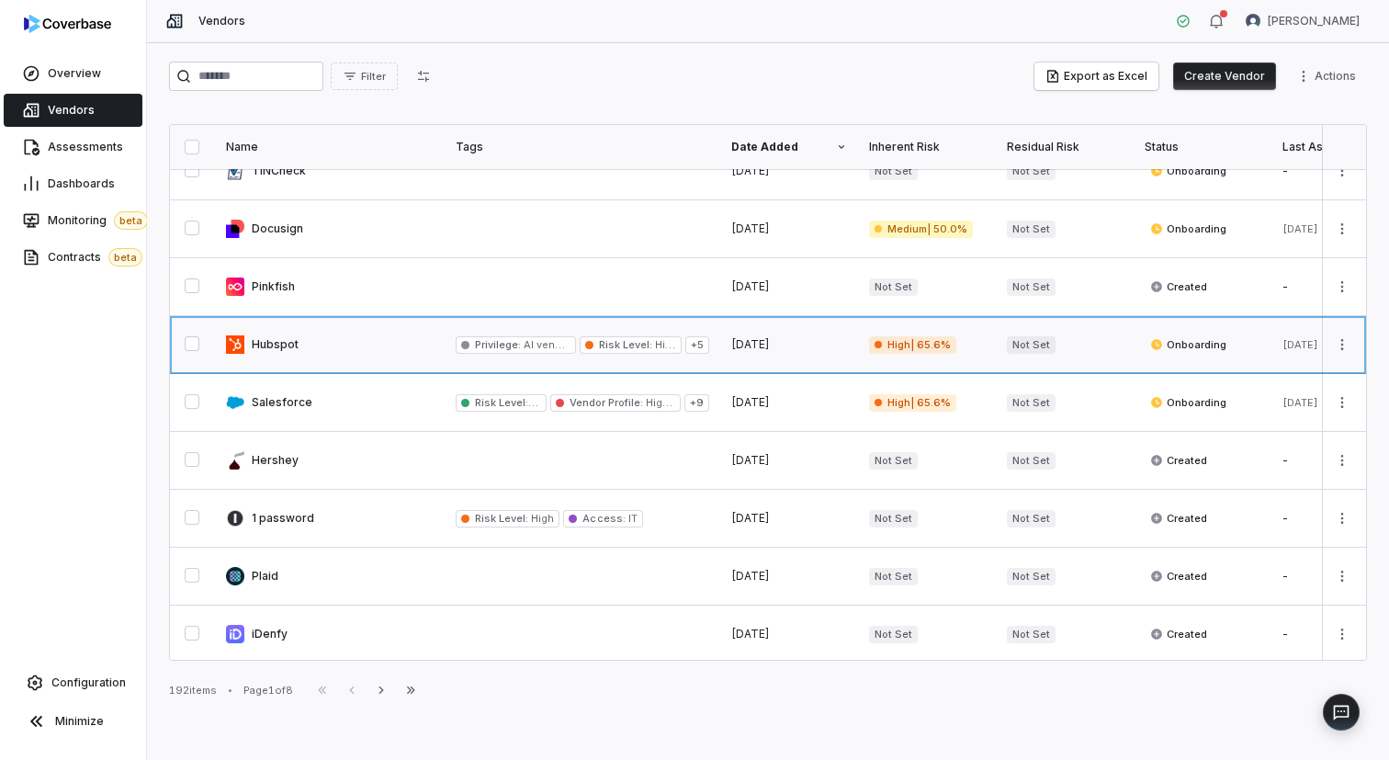
click at [366, 342] on link at bounding box center [330, 344] width 230 height 57
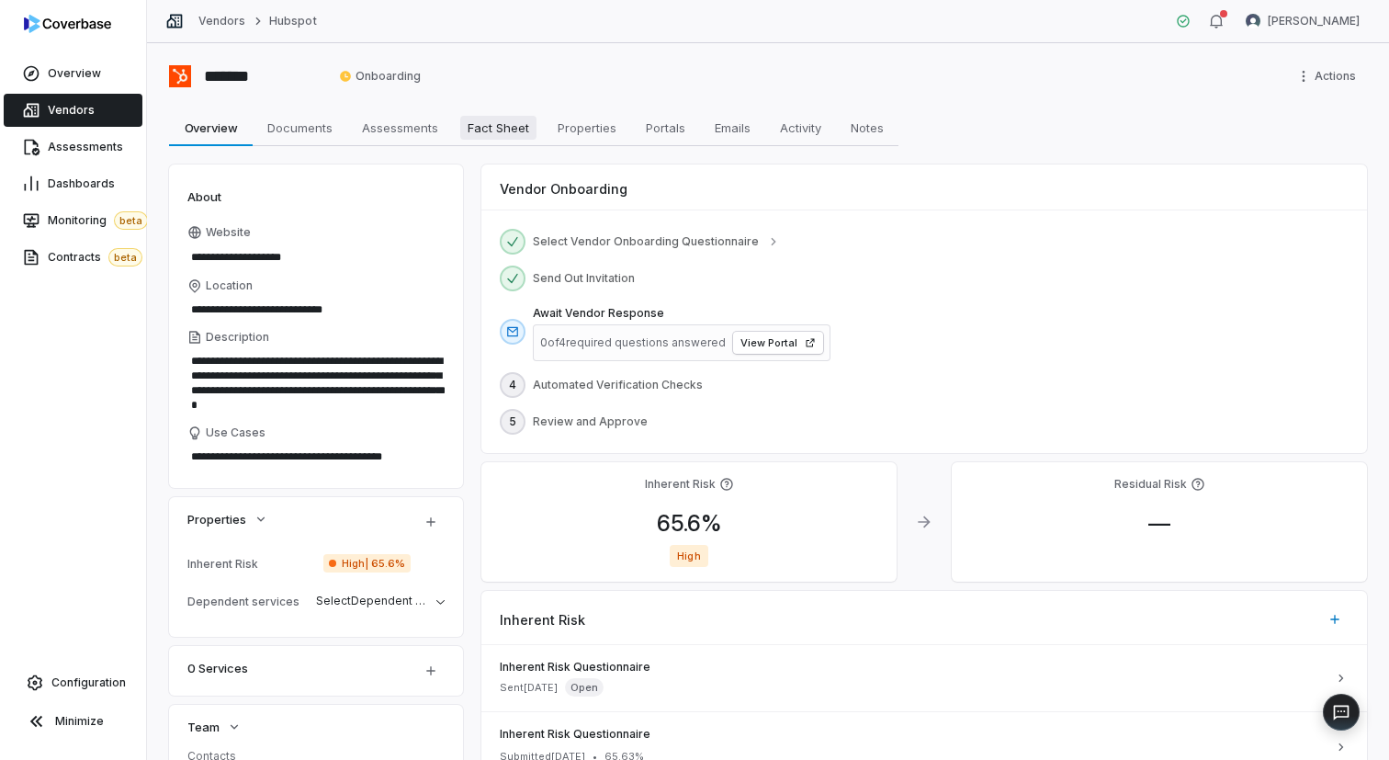
click at [508, 125] on span "Fact Sheet" at bounding box center [498, 128] width 76 height 24
type textarea "*"
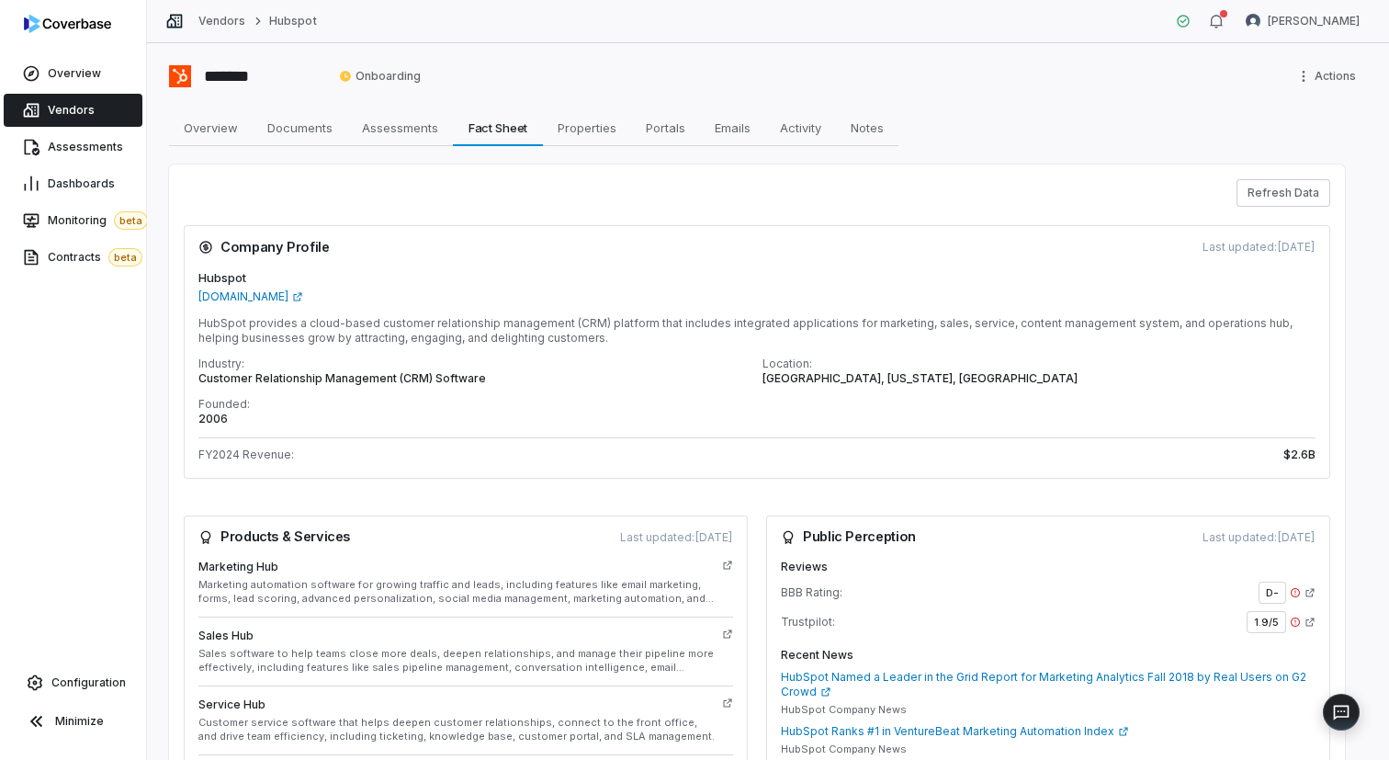
click at [54, 105] on span "Vendors" at bounding box center [71, 110] width 47 height 15
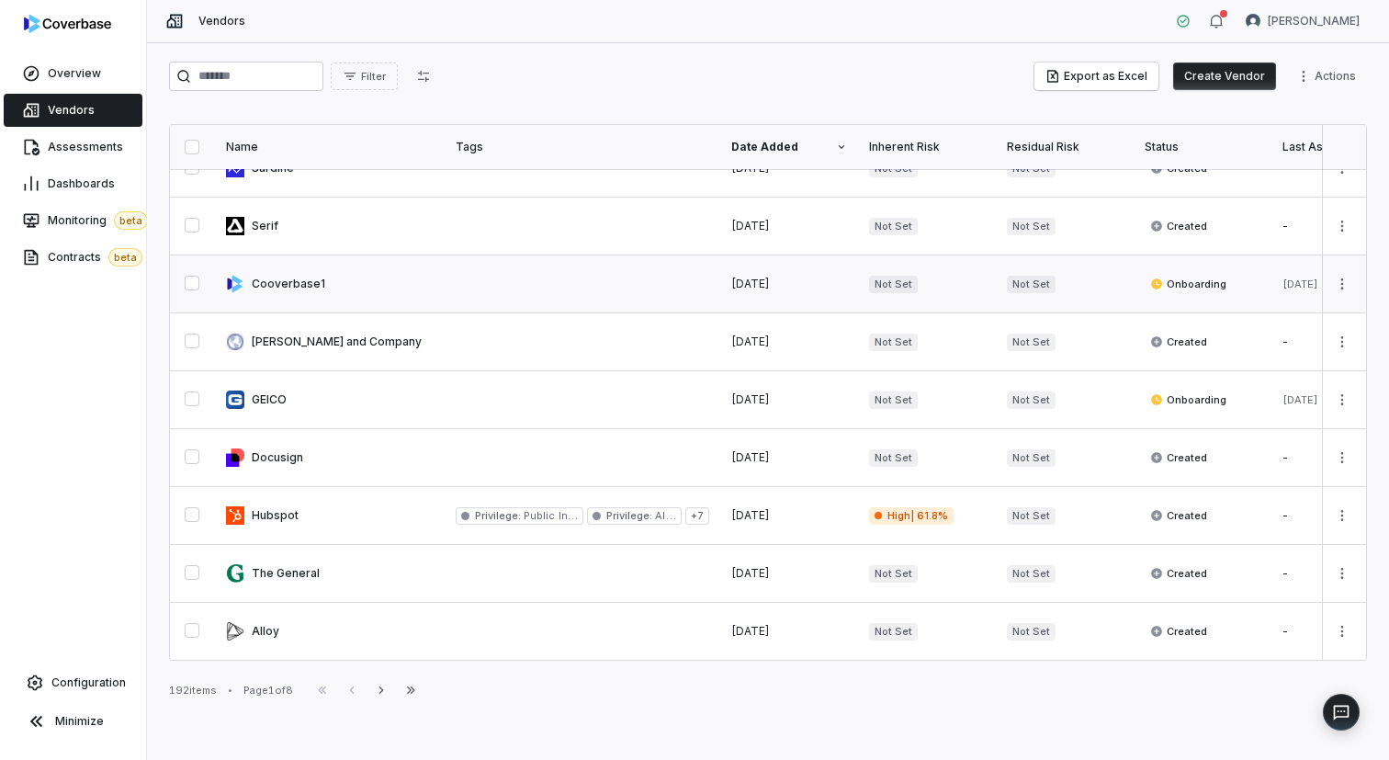
scroll to position [954, 0]
click at [225, 75] on input "search" at bounding box center [246, 76] width 154 height 29
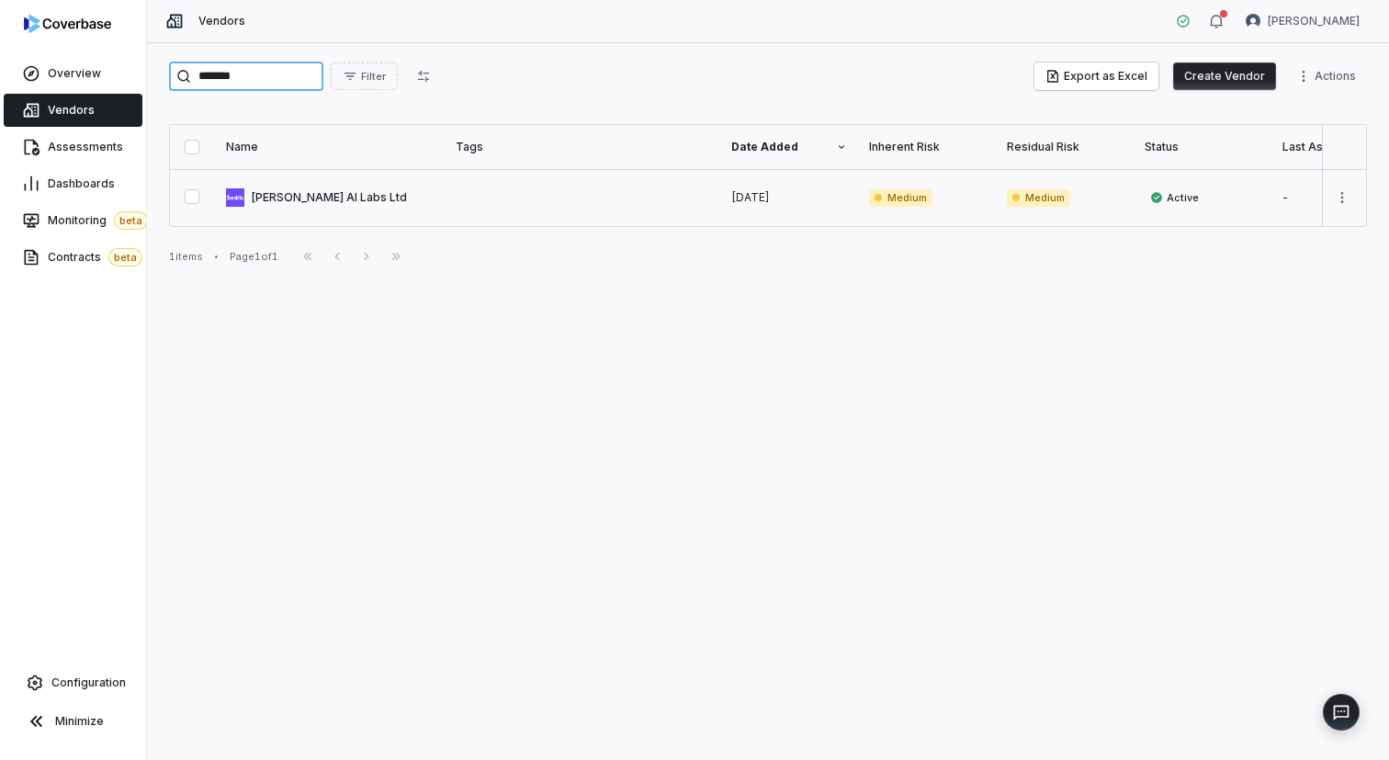
type input "*******"
click at [288, 193] on link at bounding box center [330, 197] width 230 height 57
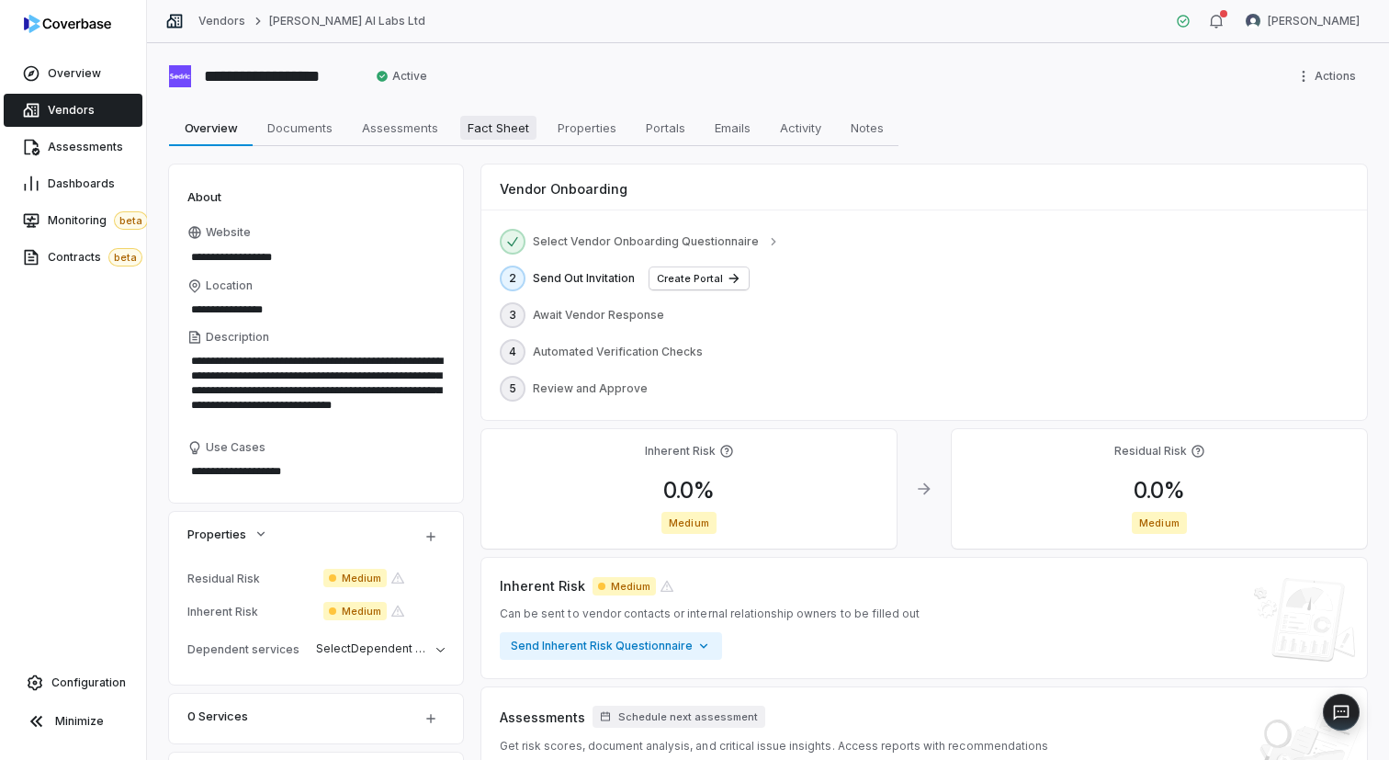
click at [482, 130] on span "Fact Sheet" at bounding box center [498, 128] width 76 height 24
type textarea "*"
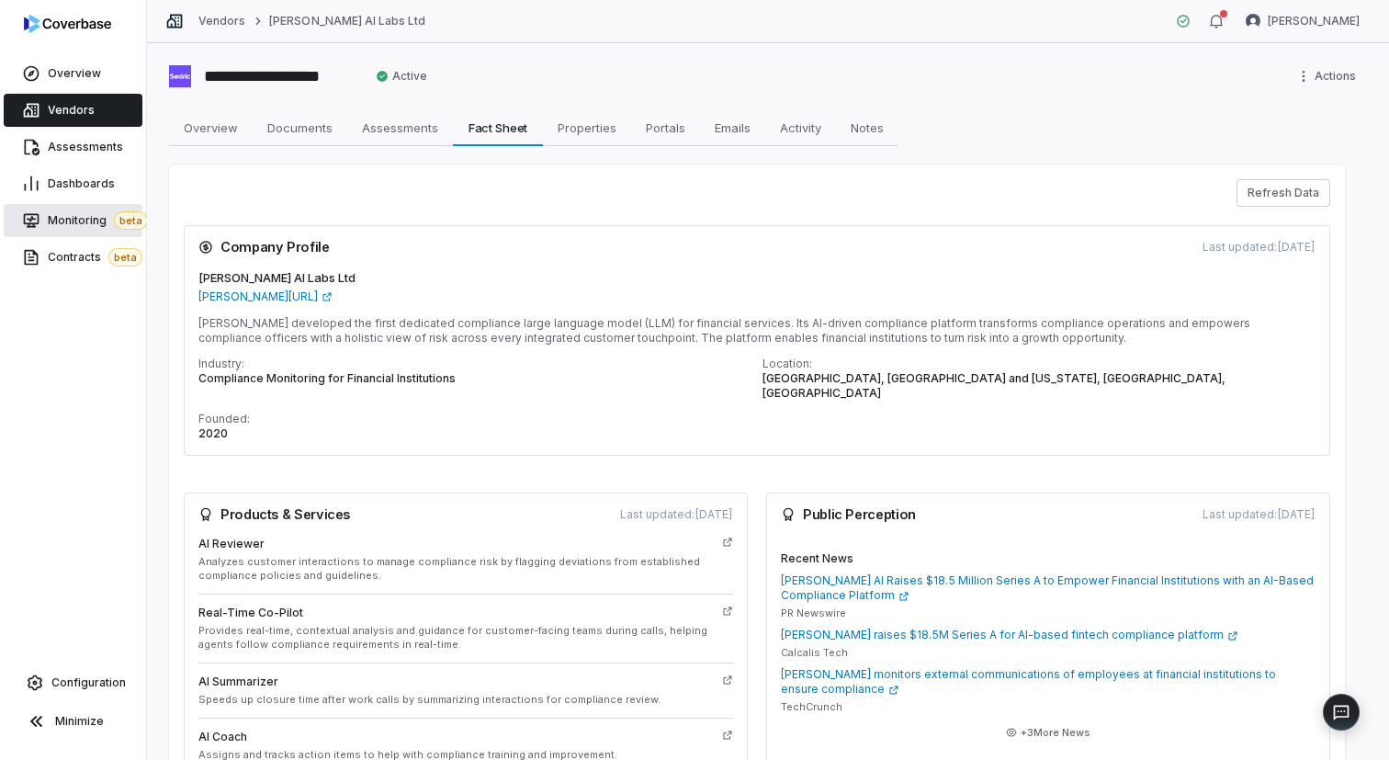
click at [80, 220] on span "Monitoring beta" at bounding box center [98, 220] width 100 height 18
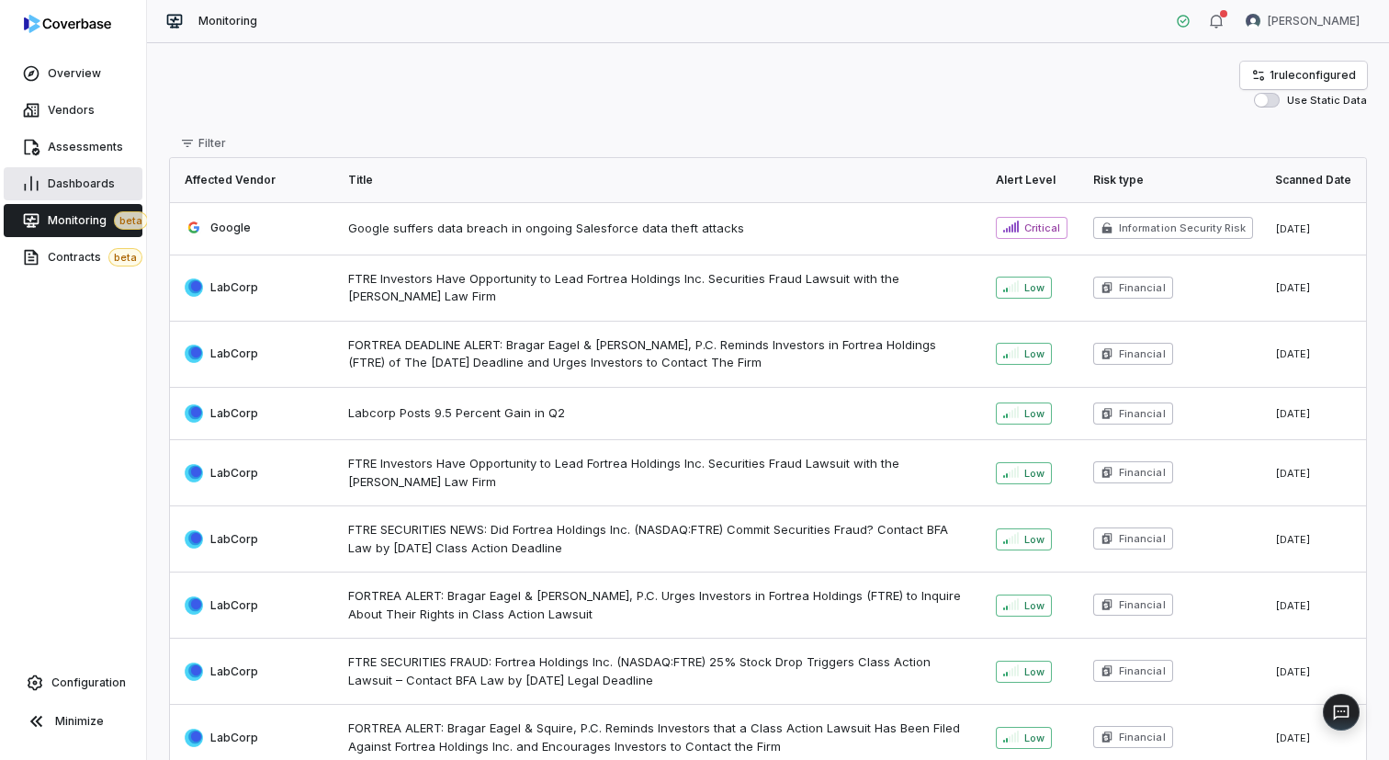
click at [80, 187] on span "Dashboards" at bounding box center [81, 183] width 67 height 15
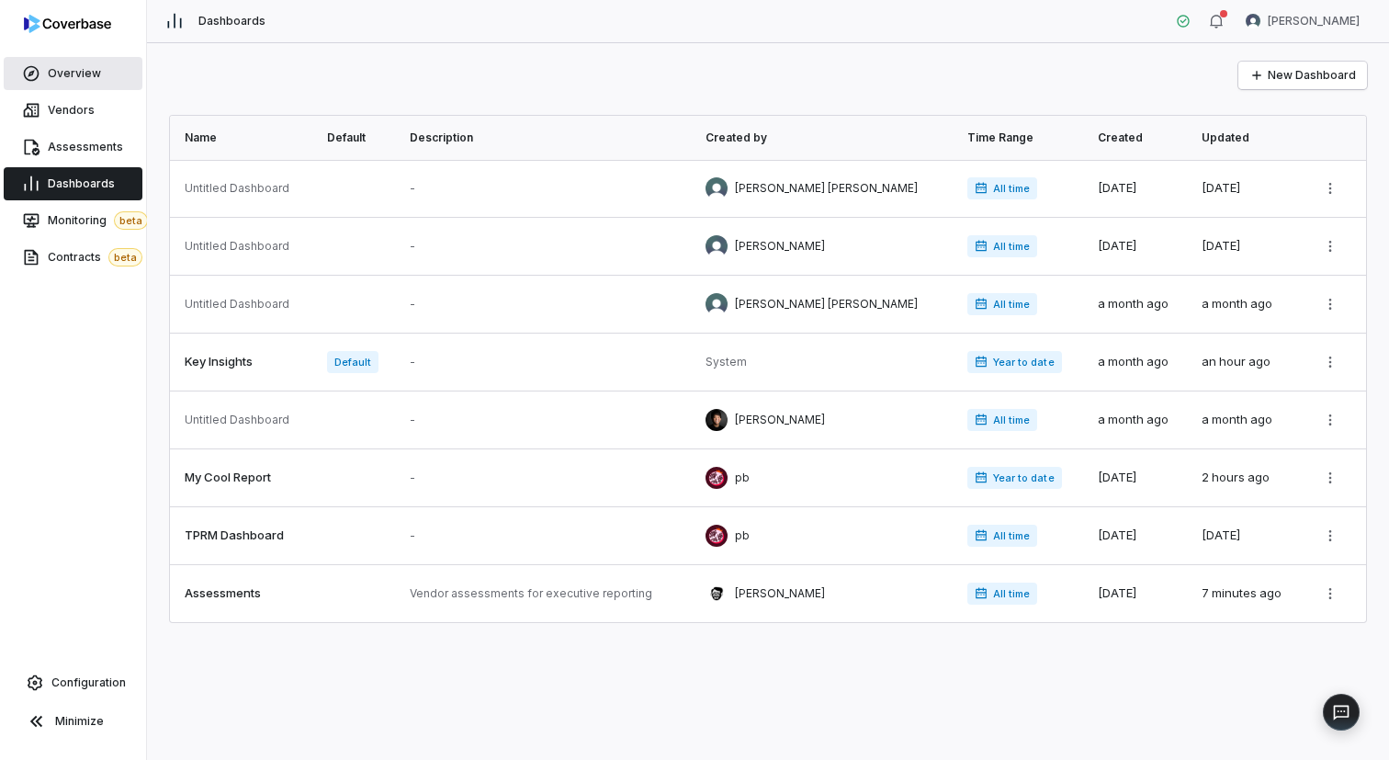
click at [17, 67] on link "Overview" at bounding box center [73, 73] width 139 height 33
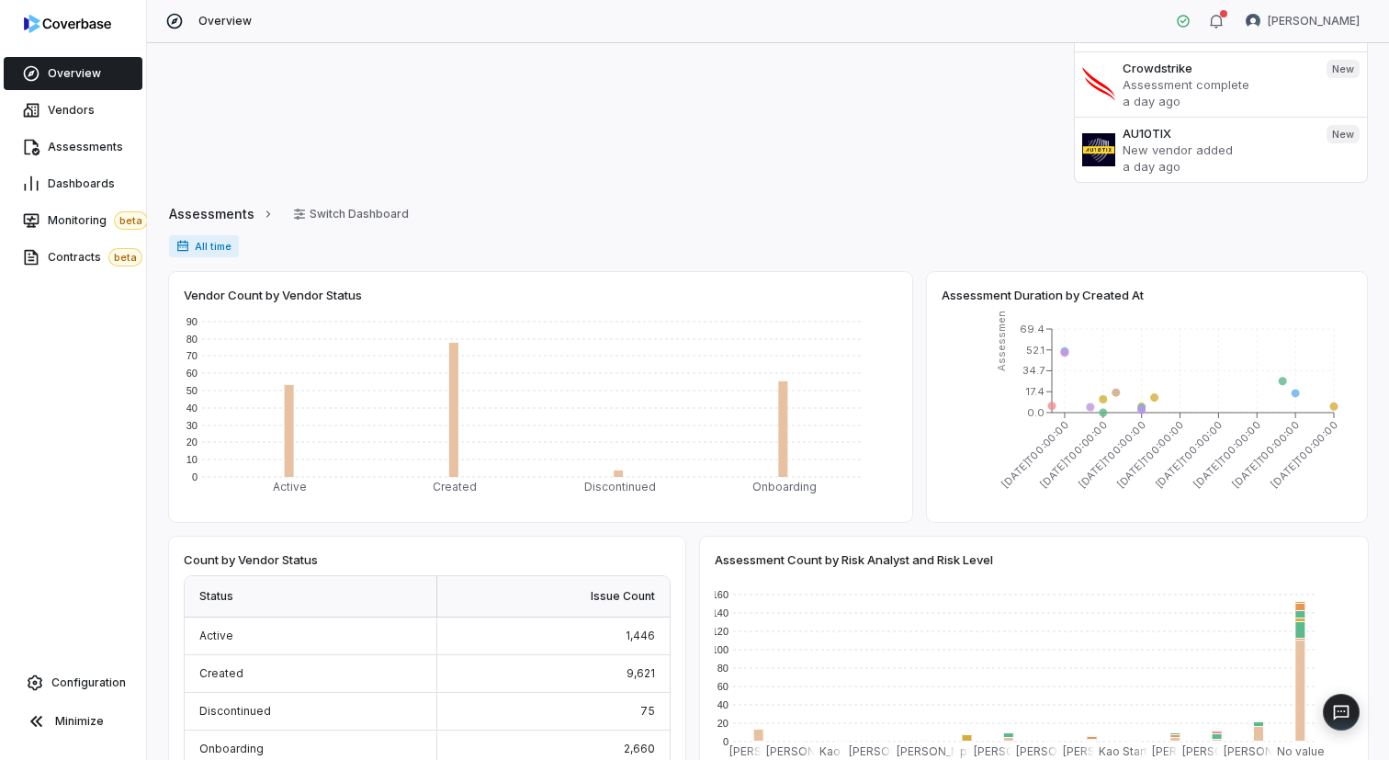
scroll to position [246, 0]
click at [49, 227] on span "Monitoring beta" at bounding box center [98, 220] width 100 height 18
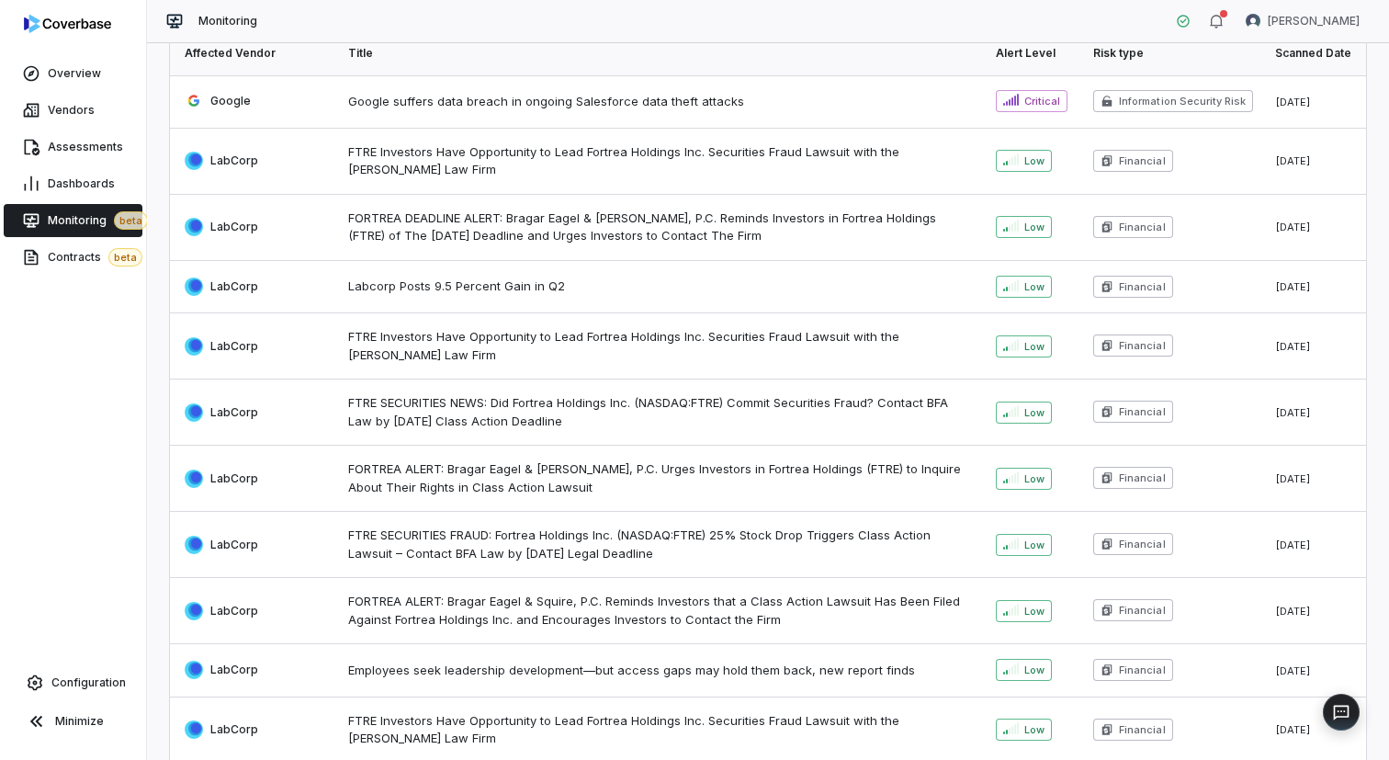
scroll to position [93, 0]
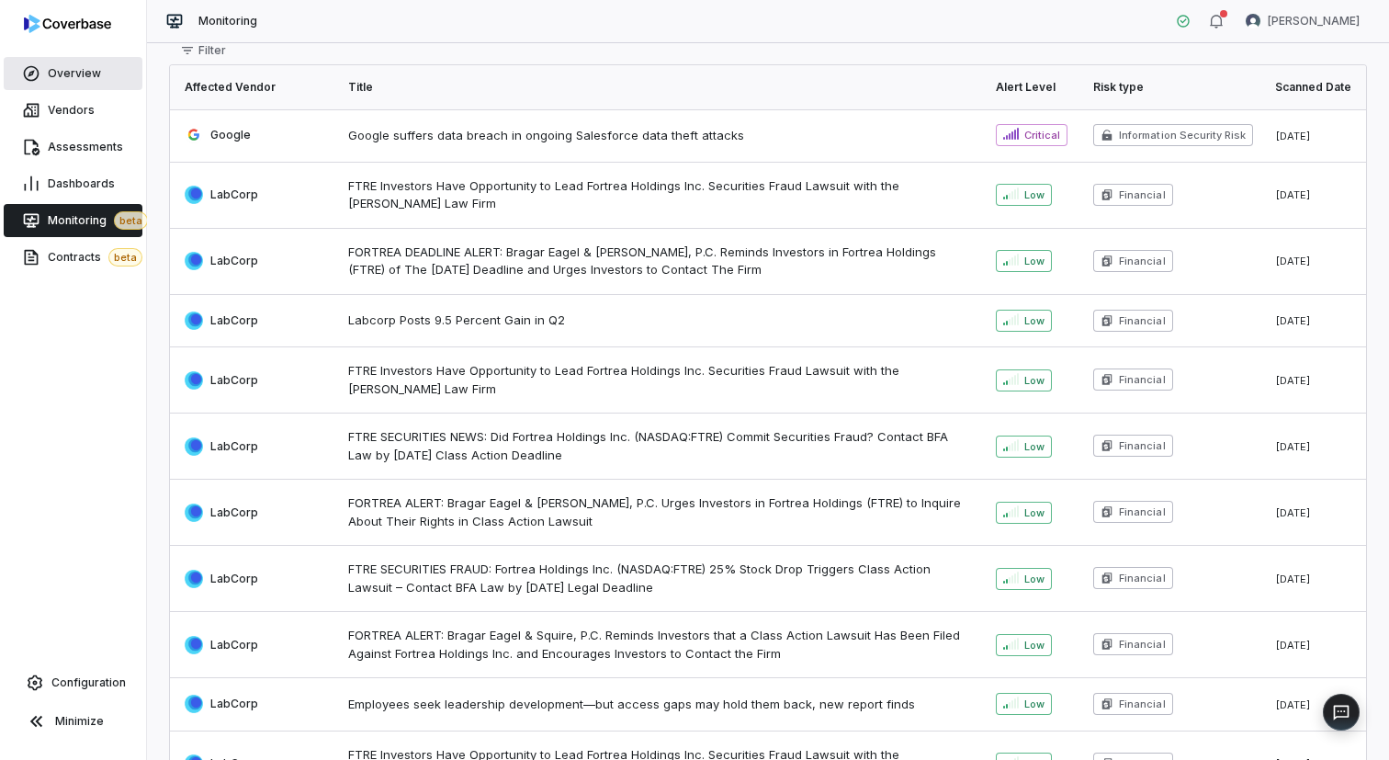
click at [85, 79] on span "Overview" at bounding box center [74, 73] width 53 height 15
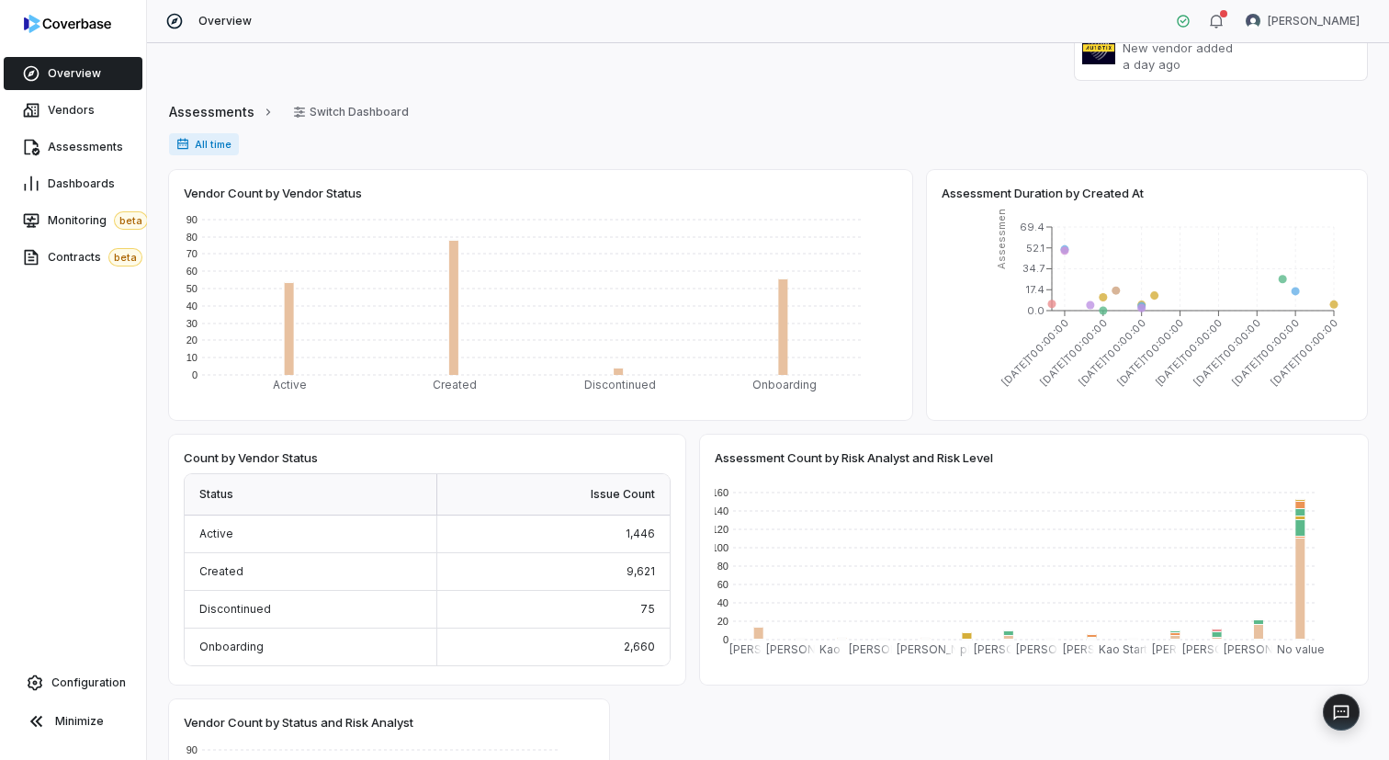
scroll to position [345, 0]
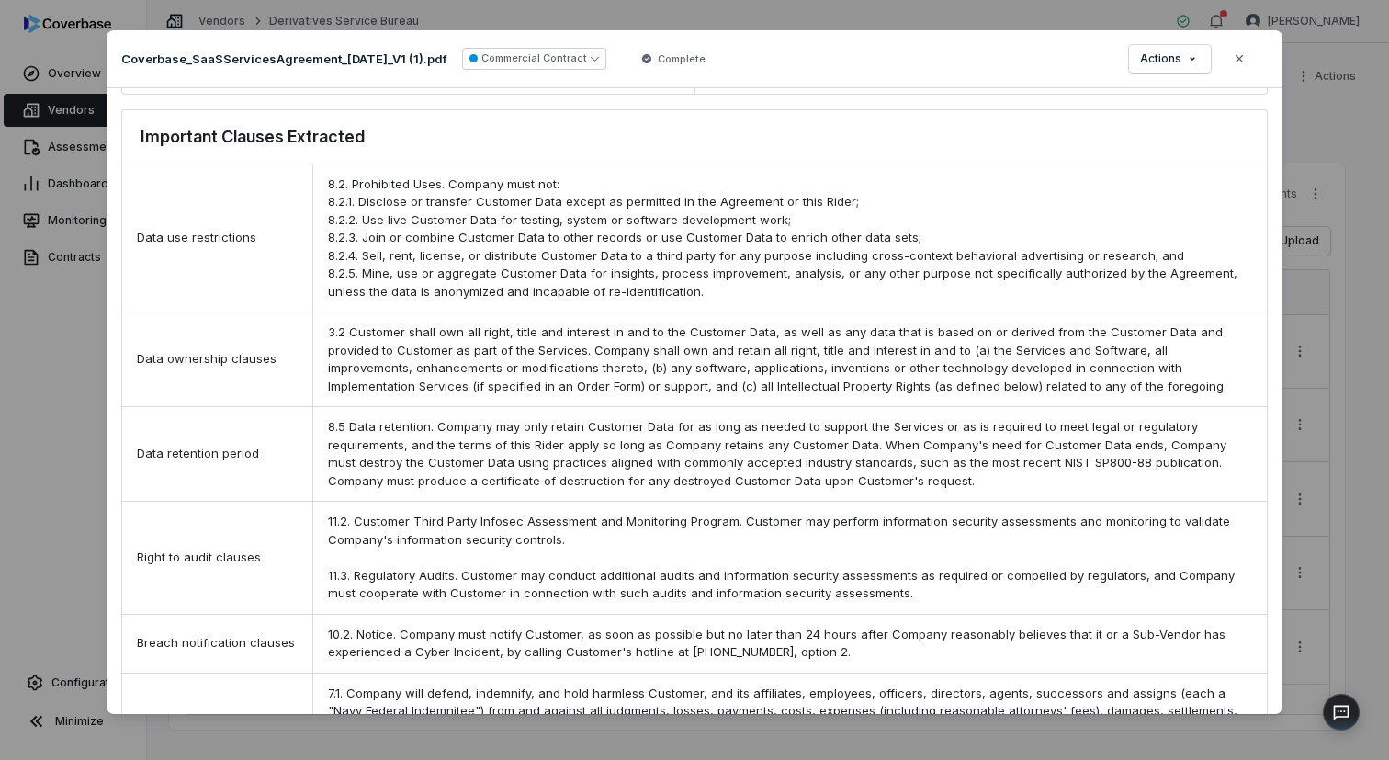
scroll to position [739, 0]
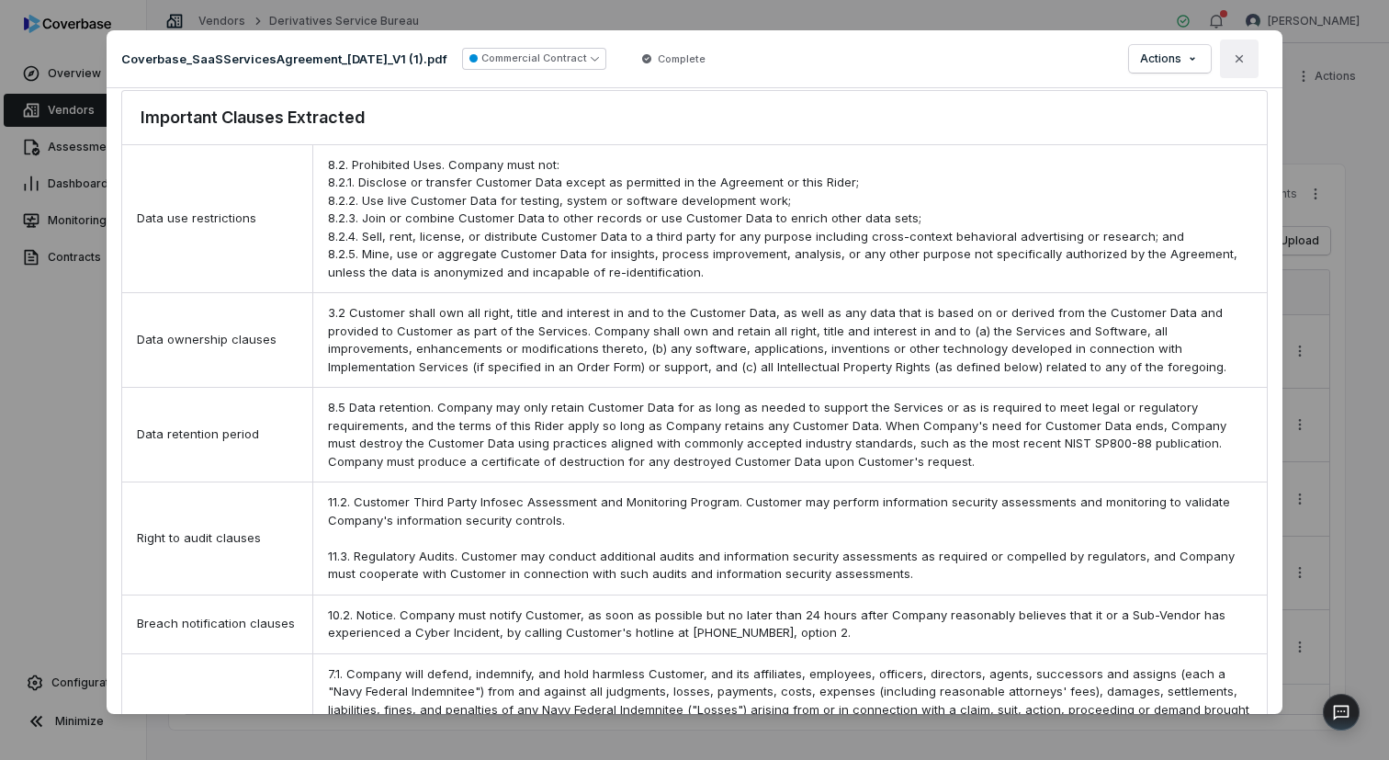
click at [1244, 58] on icon "button" at bounding box center [1239, 58] width 15 height 15
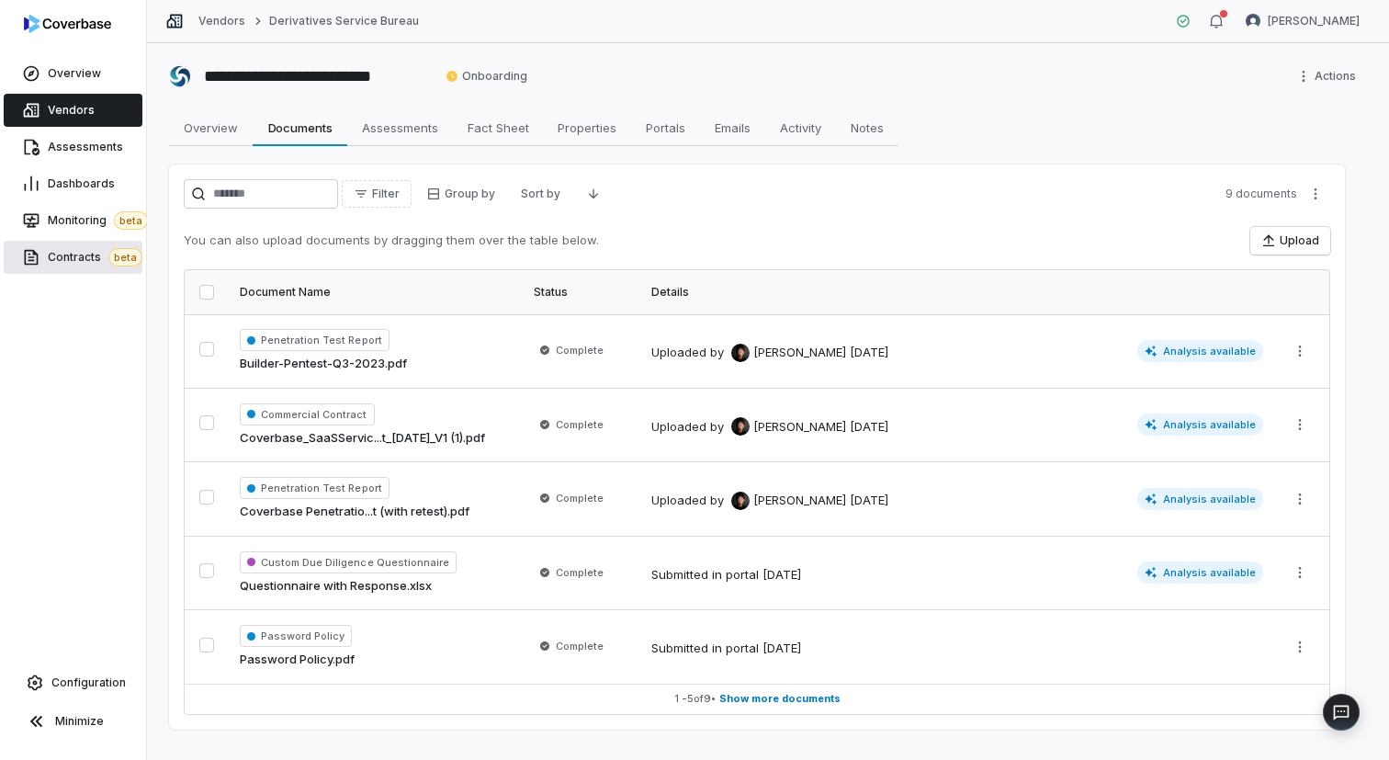
click at [69, 248] on span "Contracts beta" at bounding box center [95, 257] width 95 height 18
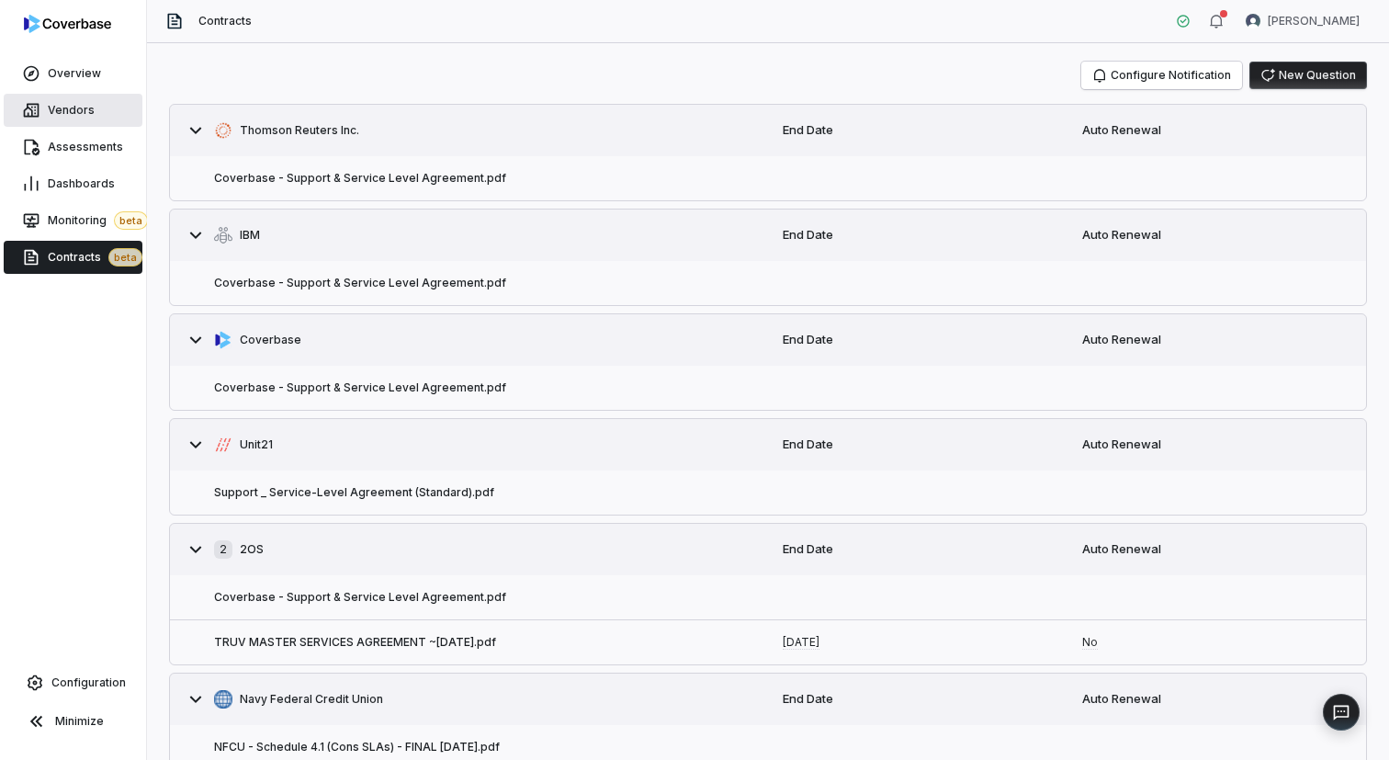
click at [87, 103] on span "Vendors" at bounding box center [71, 110] width 47 height 15
